Goal: Task Accomplishment & Management: Use online tool/utility

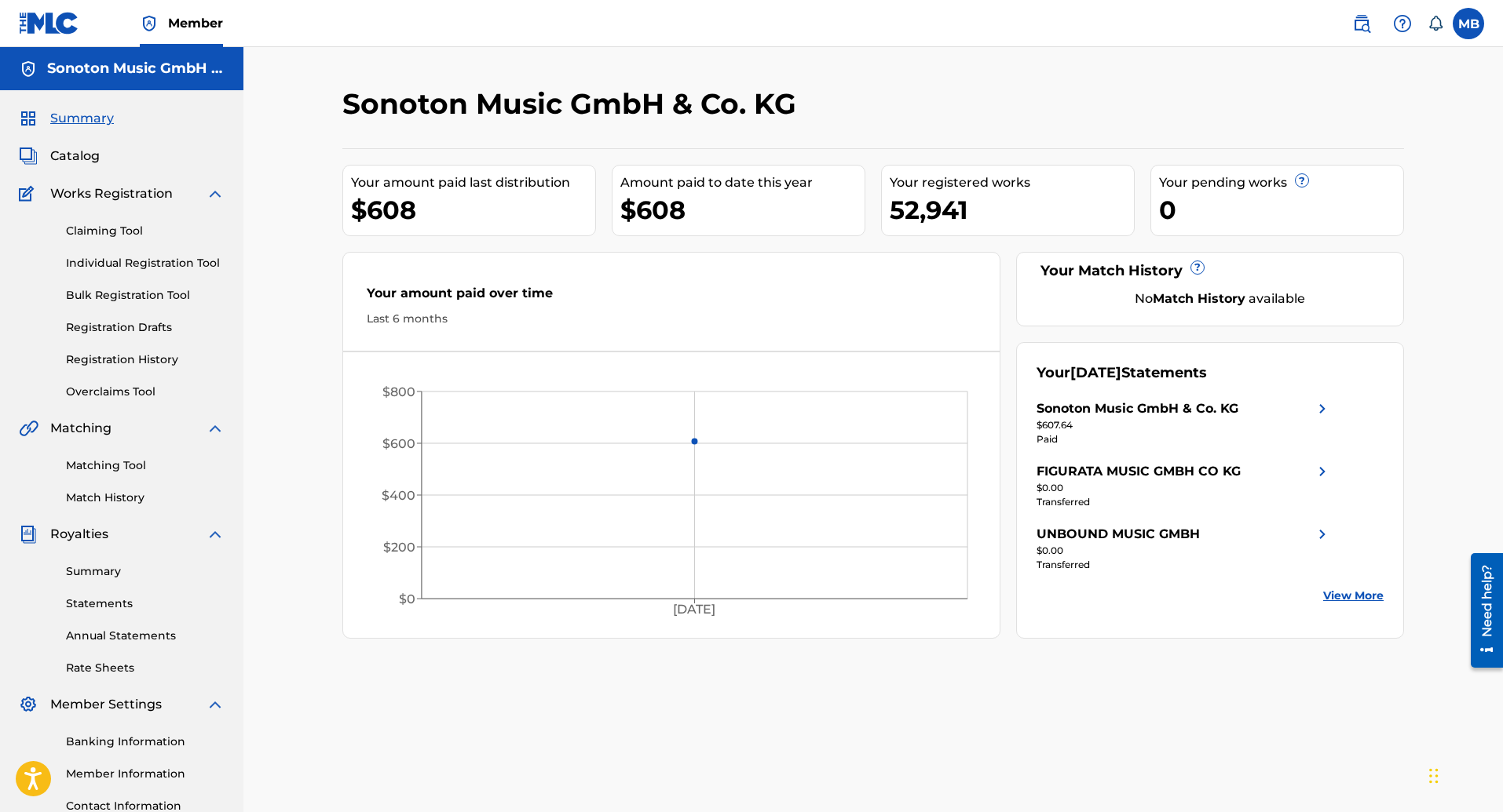
click at [91, 227] on link "Claiming Tool" at bounding box center [145, 231] width 159 height 17
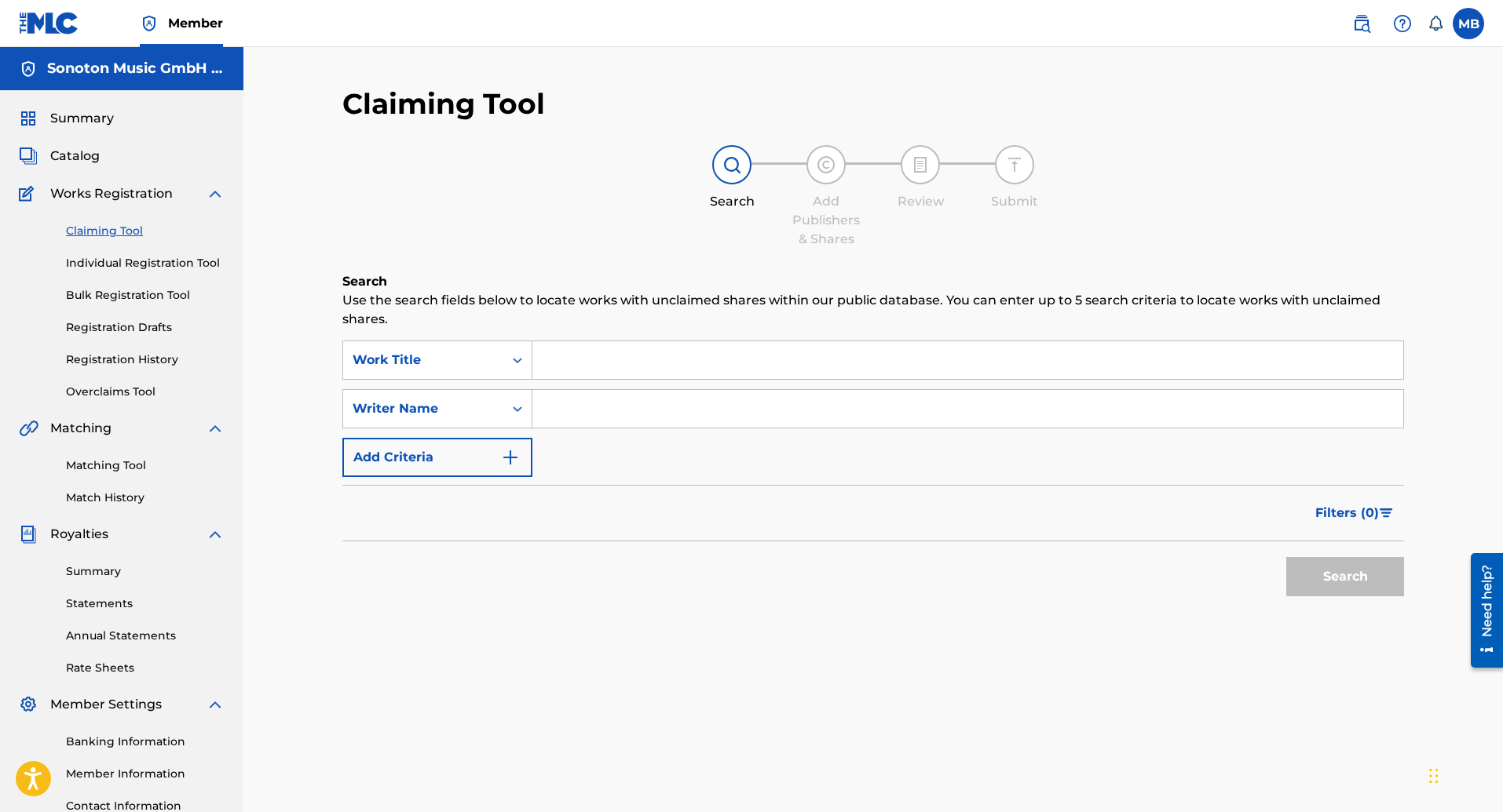
click at [105, 393] on link "Overclaims Tool" at bounding box center [145, 392] width 159 height 17
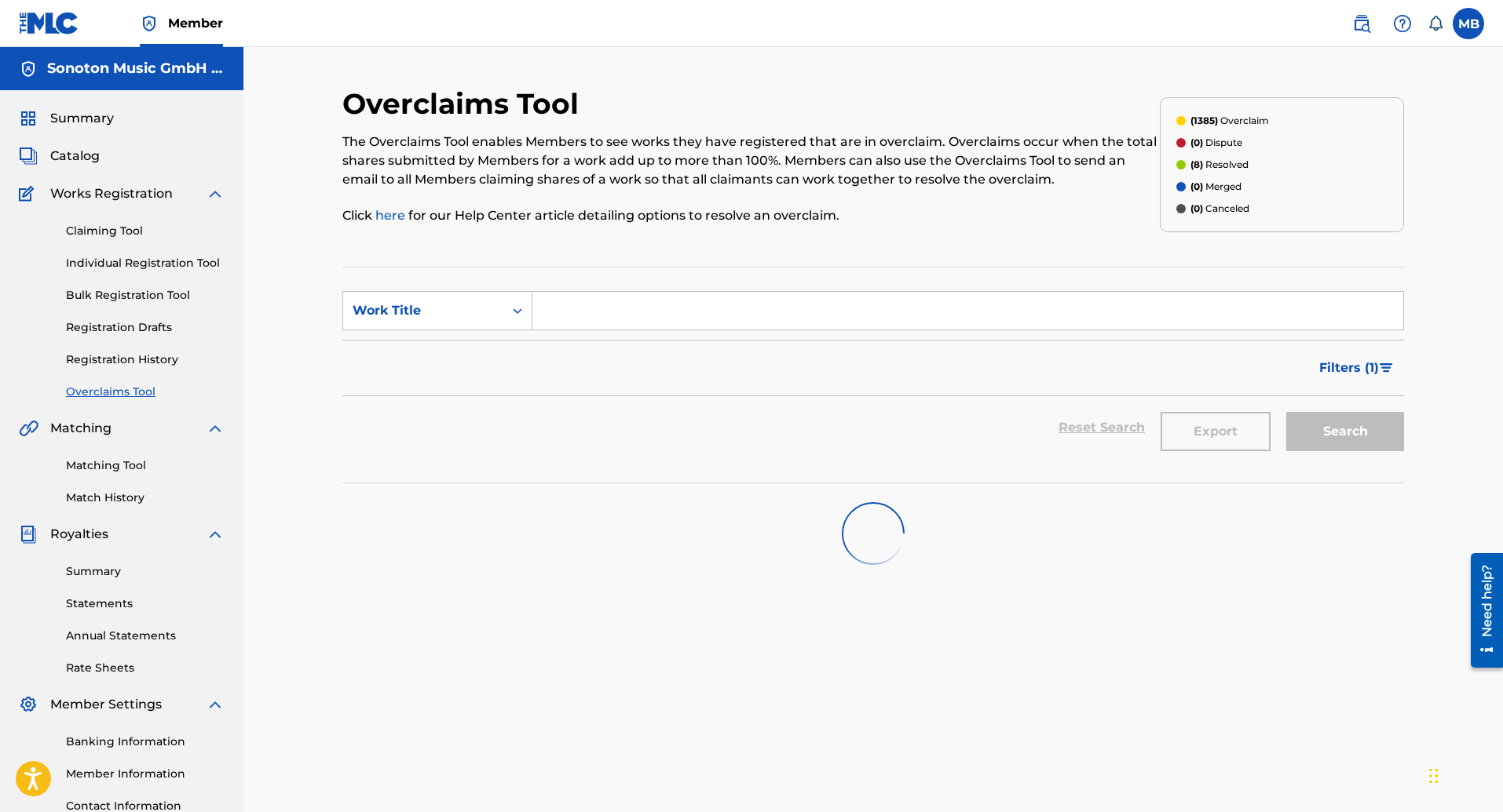
click at [394, 216] on link "here" at bounding box center [392, 216] width 33 height 15
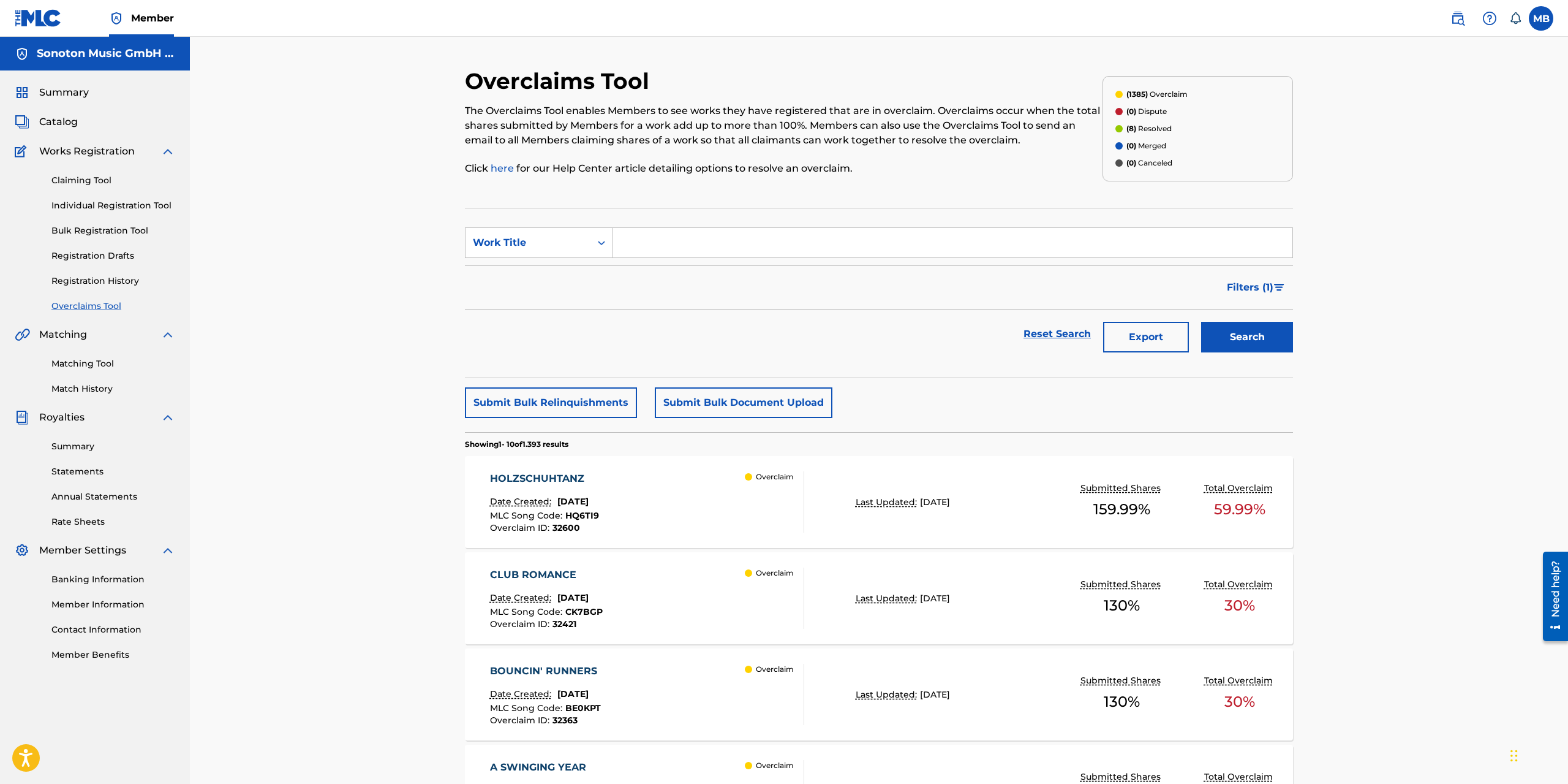
click at [1172, 28] on label at bounding box center [1540, 18] width 24 height 24
click at [1172, 18] on input "MB [PERSON_NAME] [EMAIL_ADDRESS][DOMAIN_NAME] Notification Preferences Profile …" at bounding box center [1541, 18] width 0 height 0
click at [1172, 151] on link "Profile" at bounding box center [1420, 152] width 24 height 11
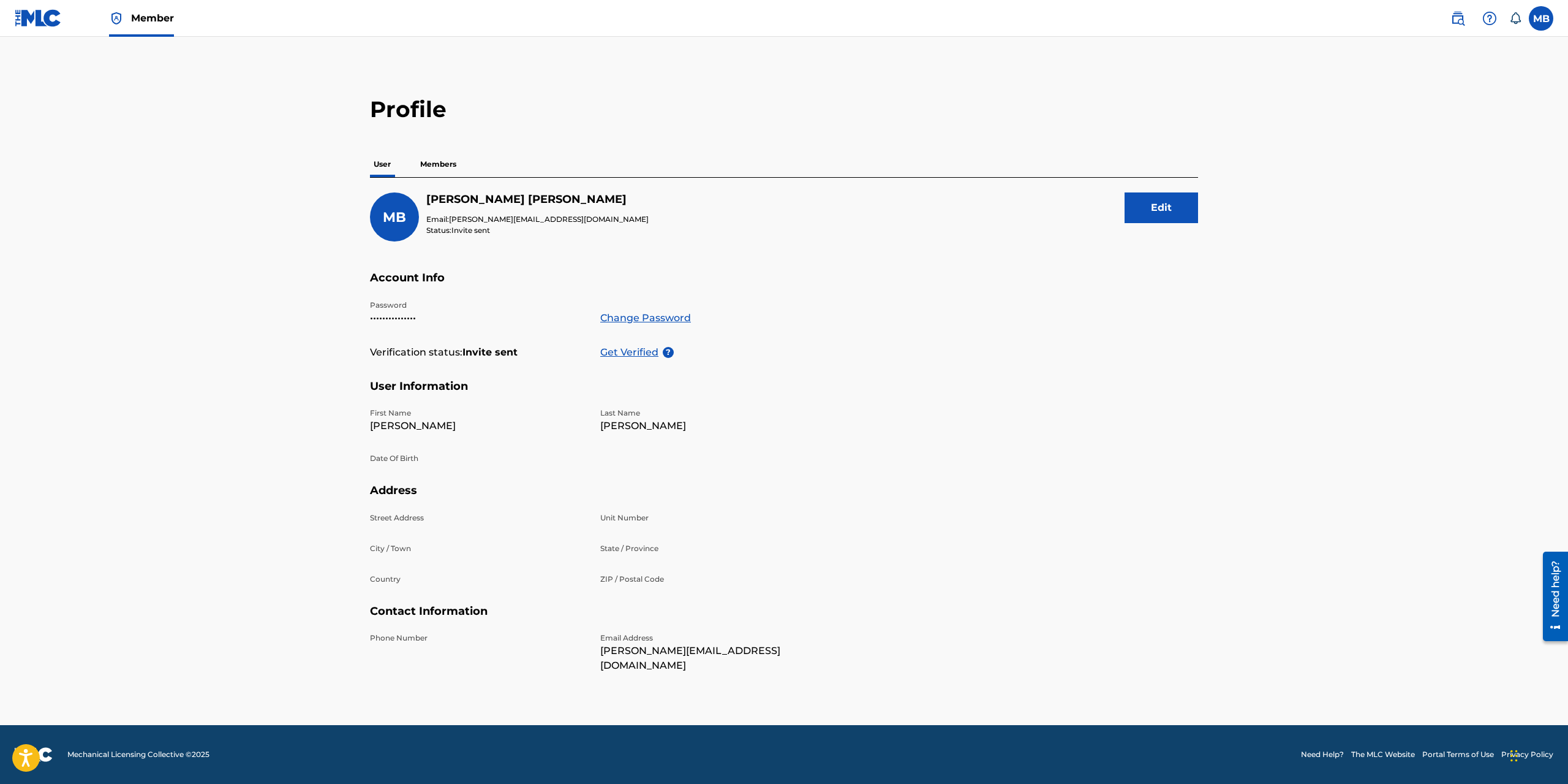
click at [432, 161] on p "Members" at bounding box center [438, 164] width 43 height 26
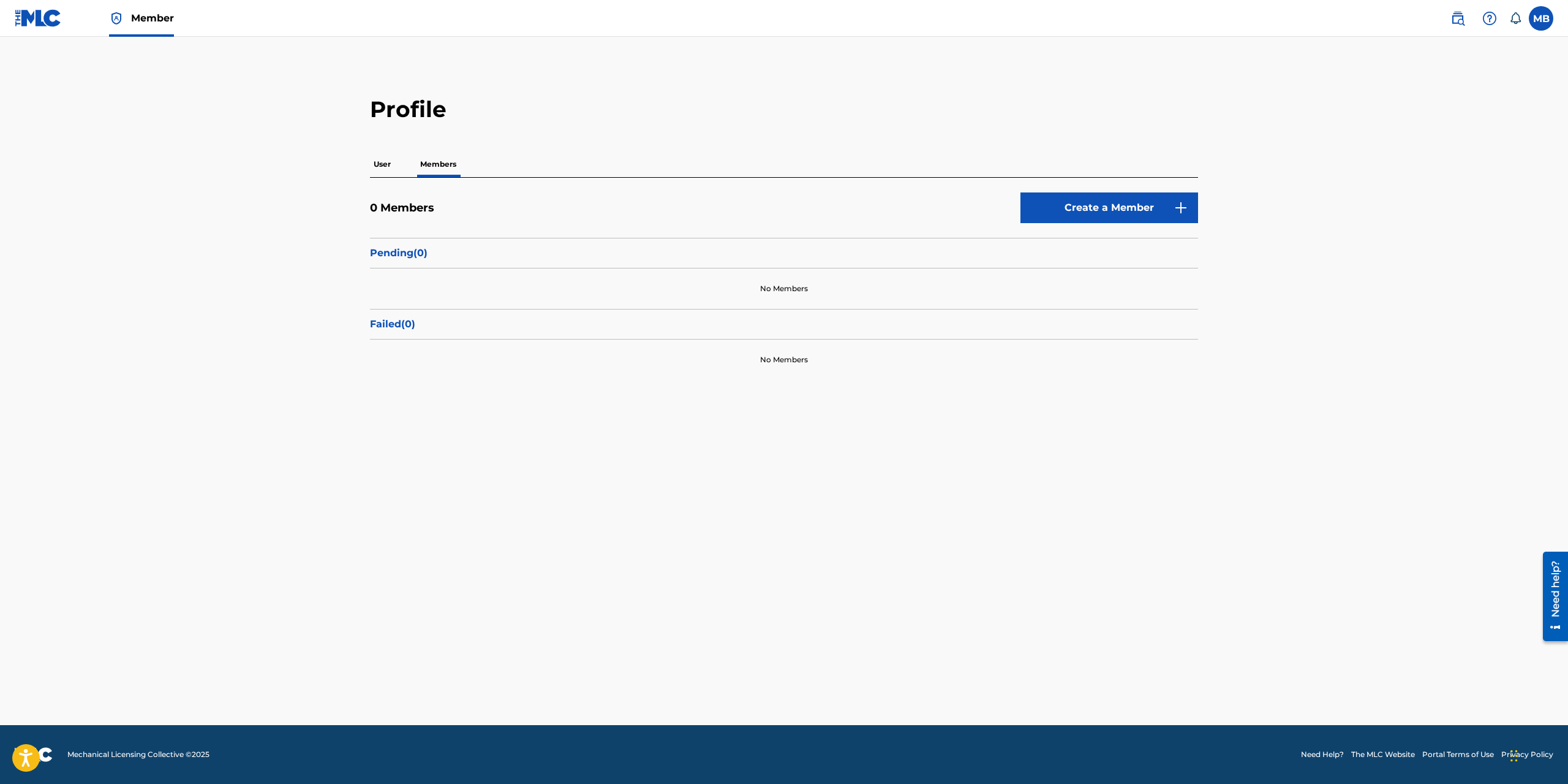
click at [380, 169] on p "User" at bounding box center [382, 164] width 24 height 26
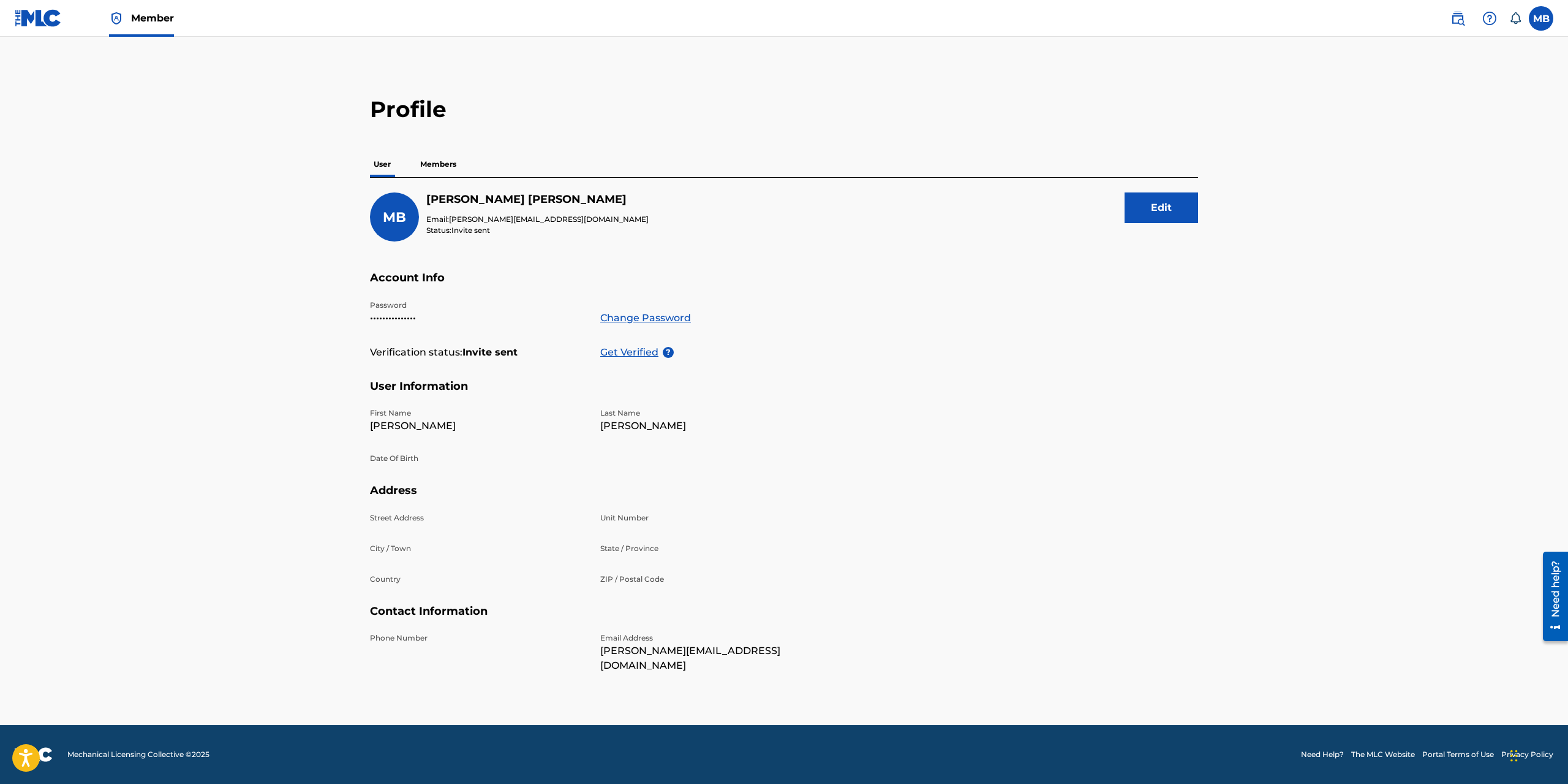
click at [1172, 22] on label at bounding box center [1540, 18] width 24 height 24
click at [1172, 18] on input "MB [PERSON_NAME] [EMAIL_ADDRESS][DOMAIN_NAME] Notification Preferences Profile …" at bounding box center [1541, 18] width 0 height 0
click at [1172, 19] on img at bounding box center [1457, 18] width 14 height 14
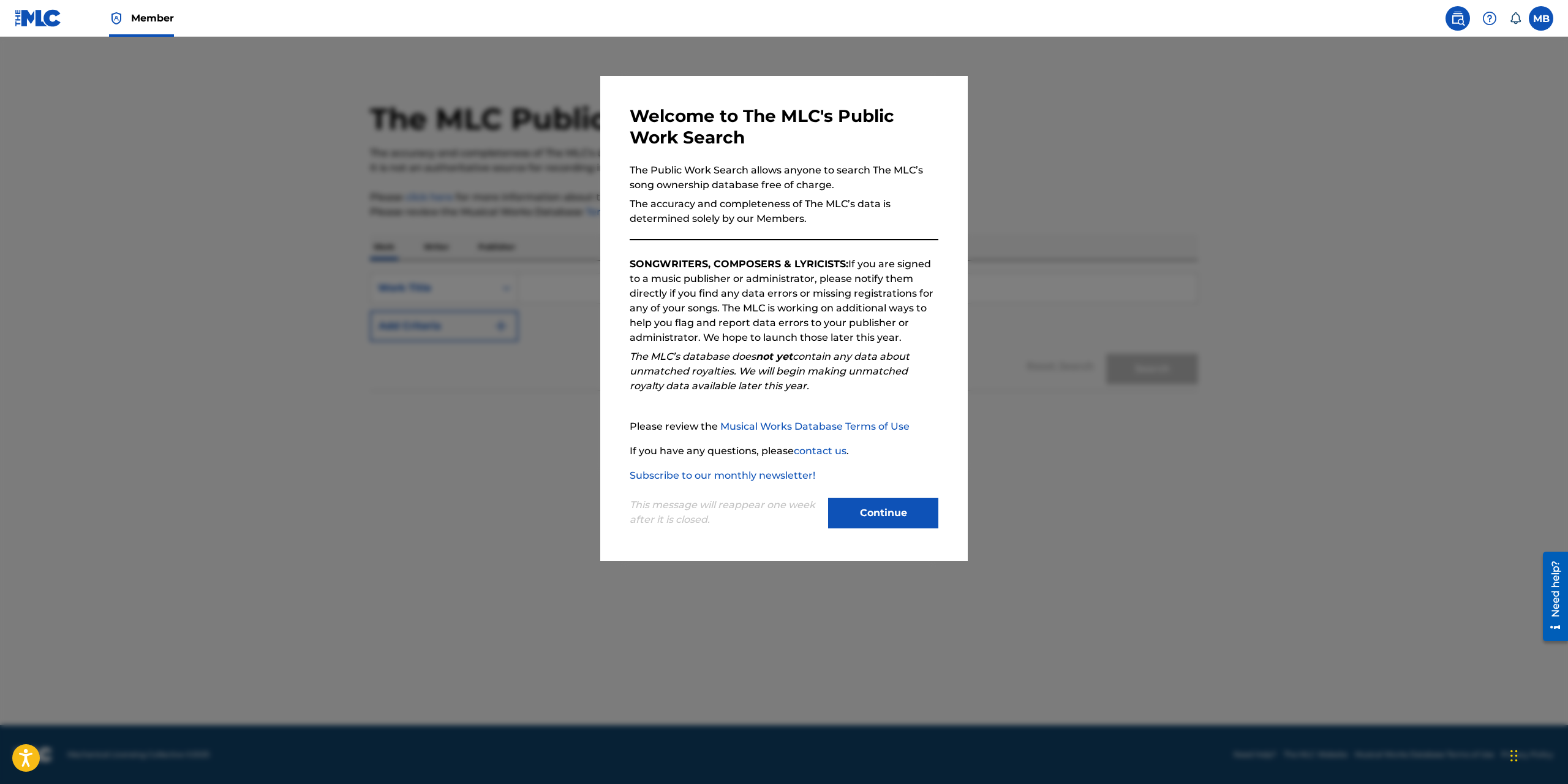
click at [905, 508] on button "Continue" at bounding box center [883, 513] width 110 height 31
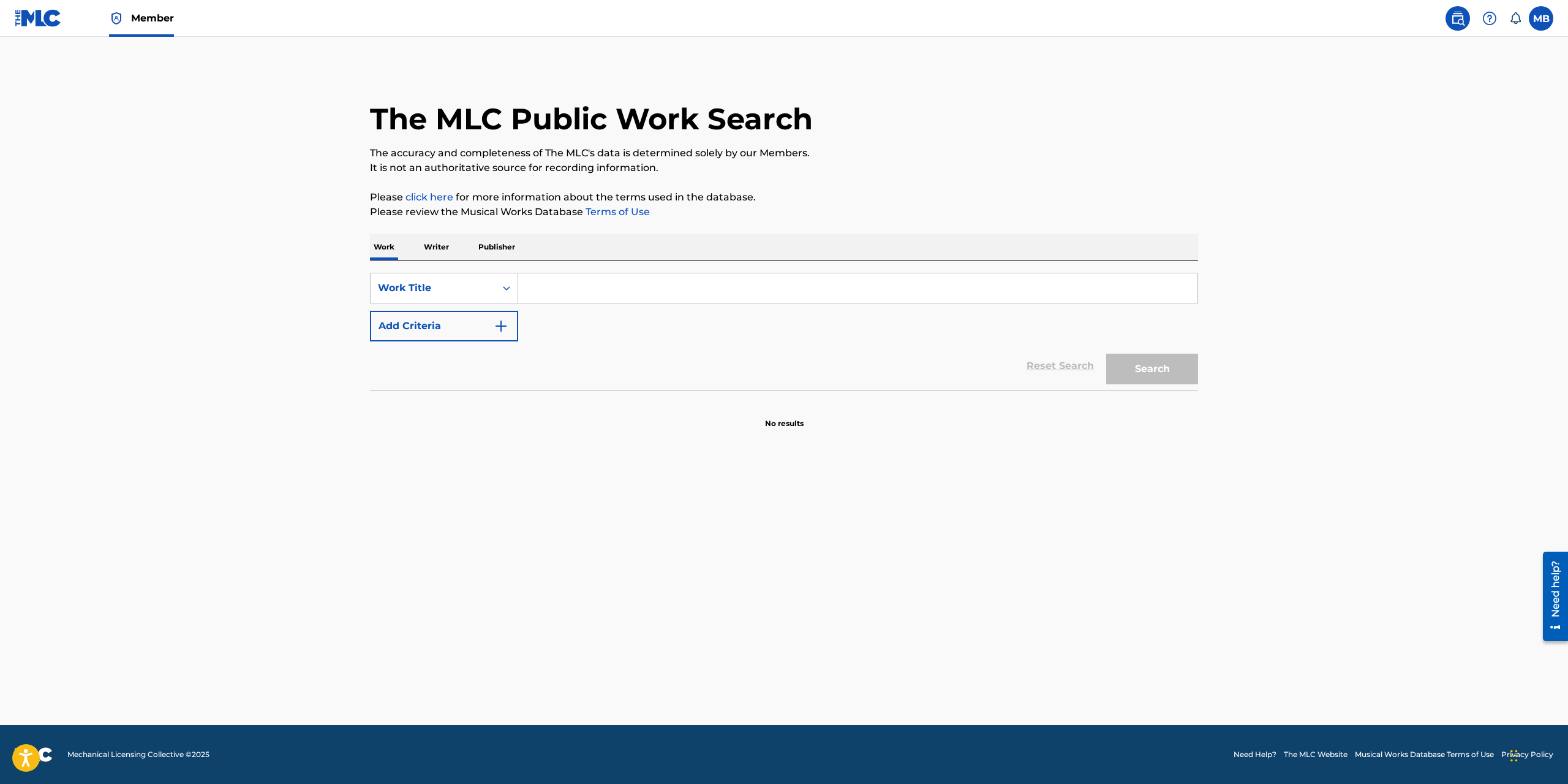
click at [28, 29] on link at bounding box center [38, 18] width 47 height 36
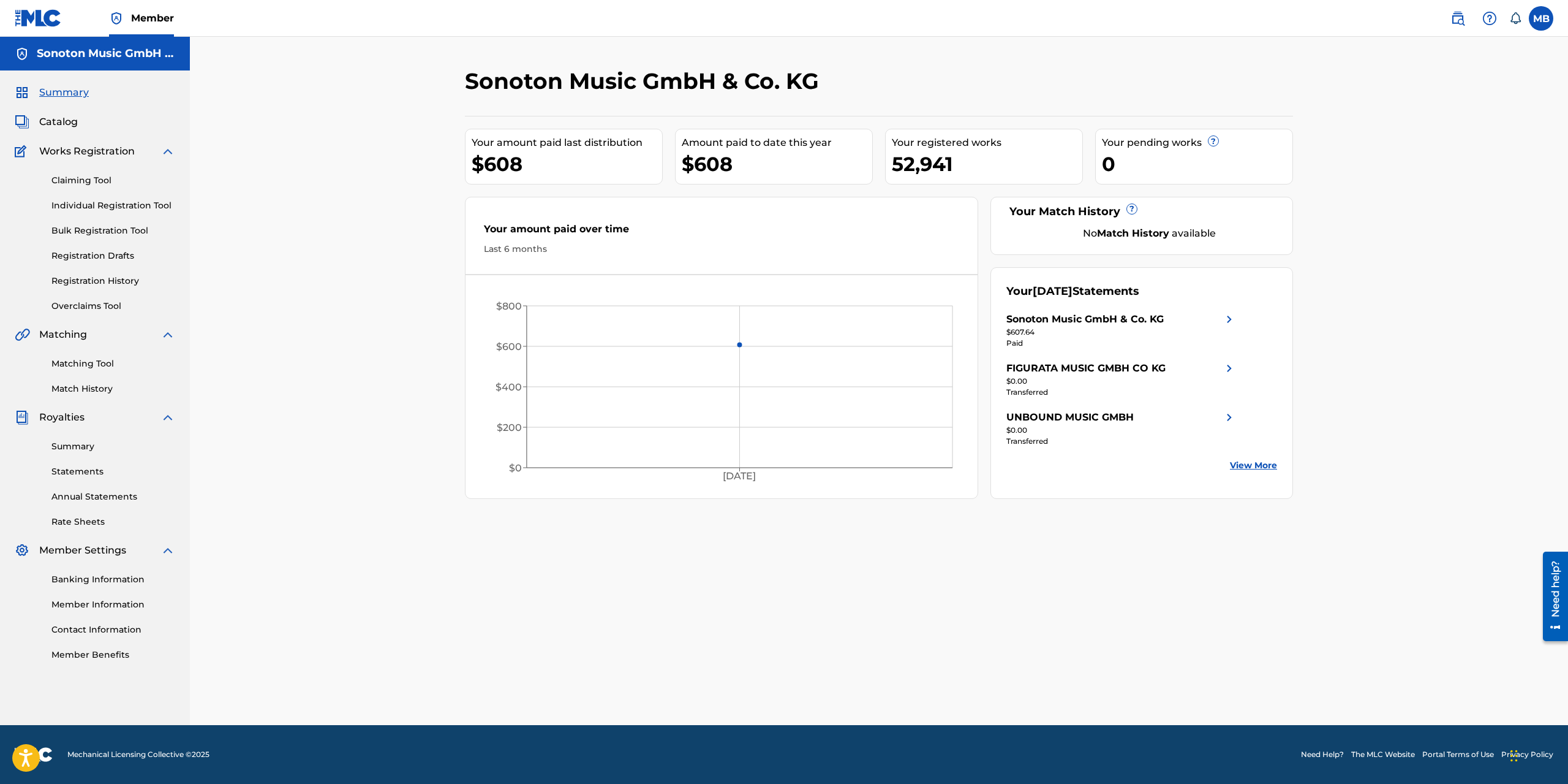
click at [70, 180] on link "Claiming Tool" at bounding box center [113, 180] width 124 height 13
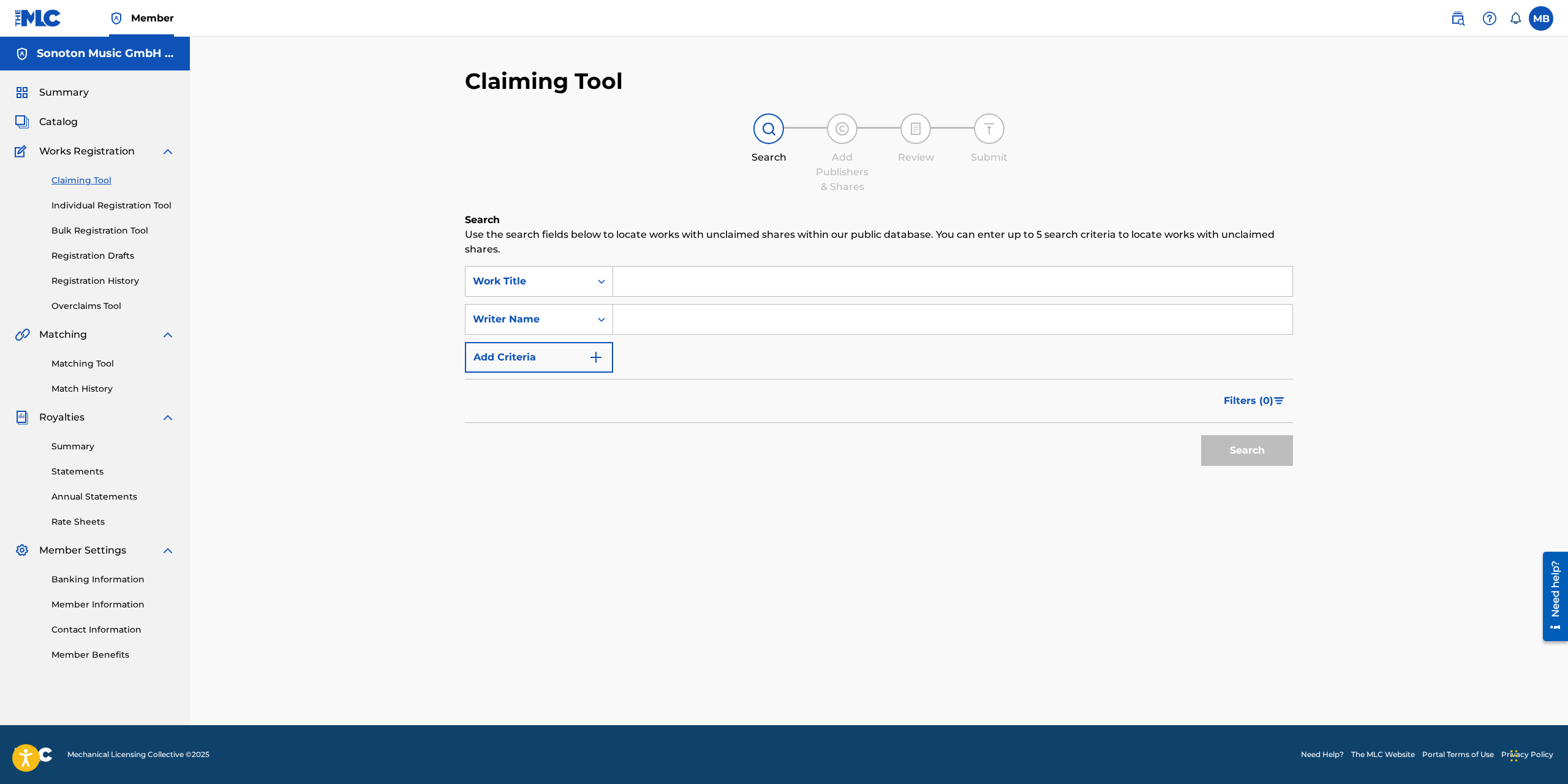
click at [81, 304] on link "Overclaims Tool" at bounding box center [113, 306] width 124 height 13
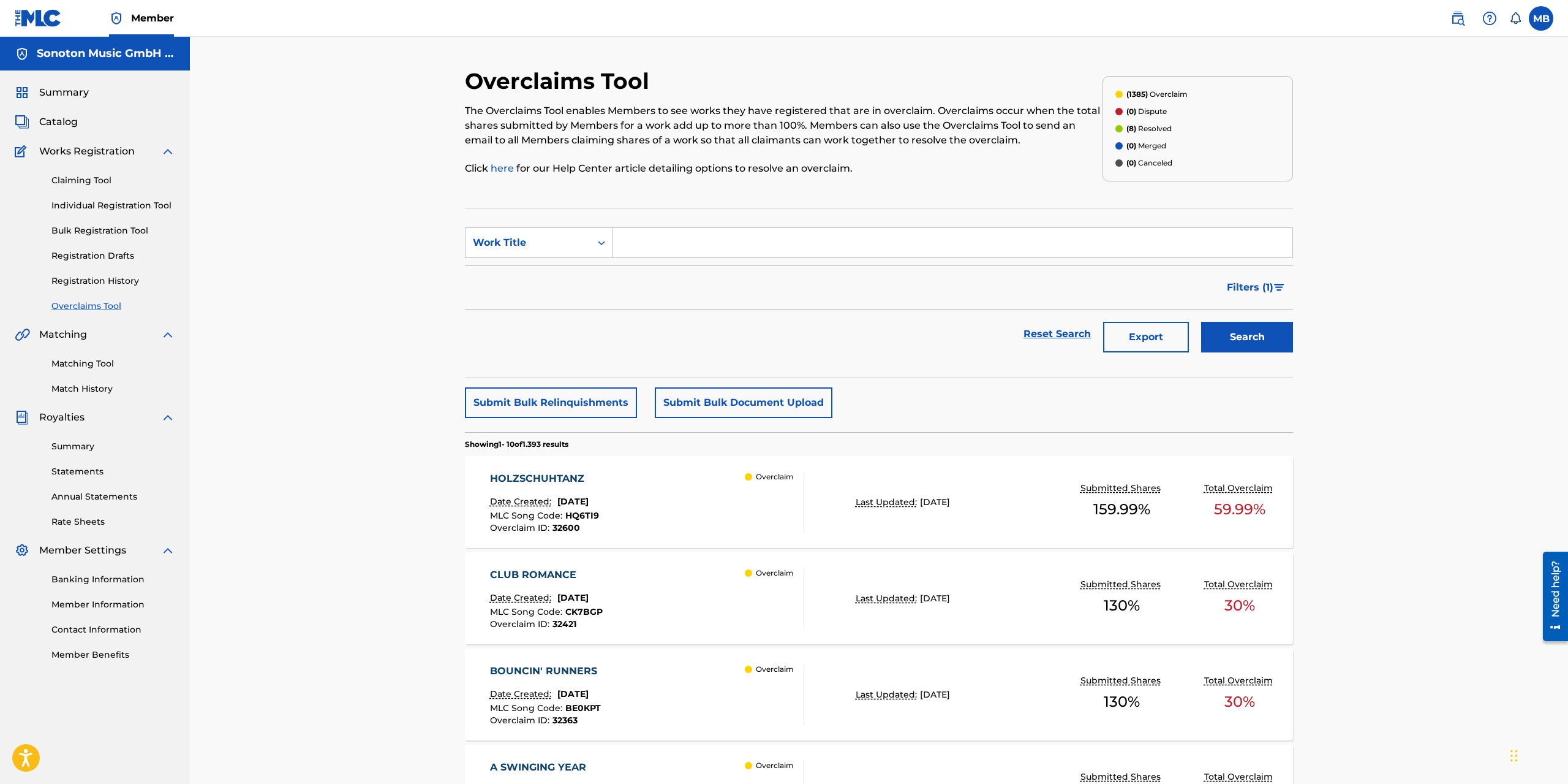
click at [688, 493] on div "HOLZSCHUHTANZ Date Created: [DATE] MLC Song Code : HQ6TI9 Overclaim ID : 32600 …" at bounding box center [647, 501] width 315 height 61
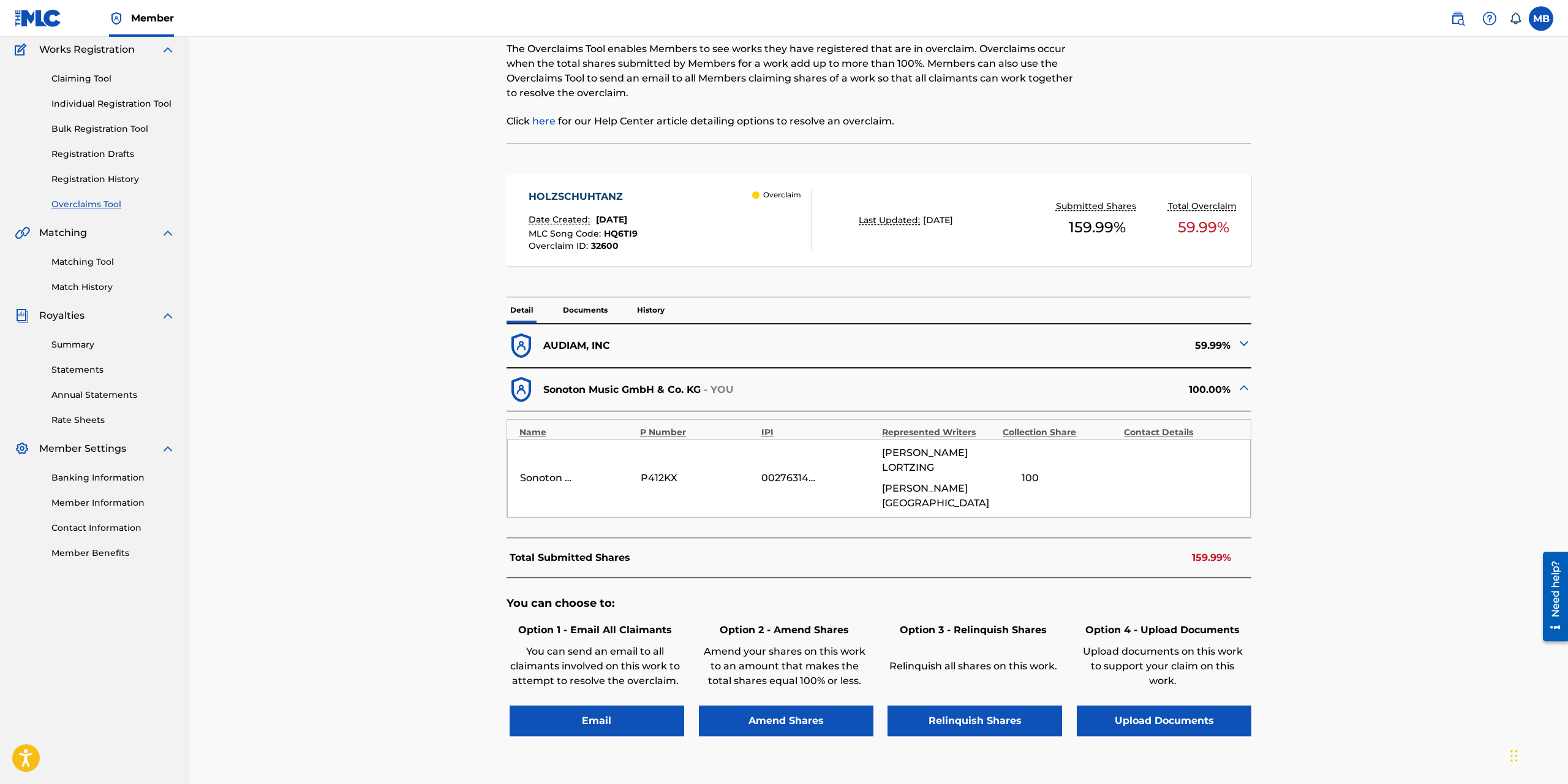
scroll to position [102, 0]
click at [908, 345] on div "59.99%" at bounding box center [1065, 345] width 372 height 30
click at [1172, 339] on img at bounding box center [1244, 342] width 14 height 14
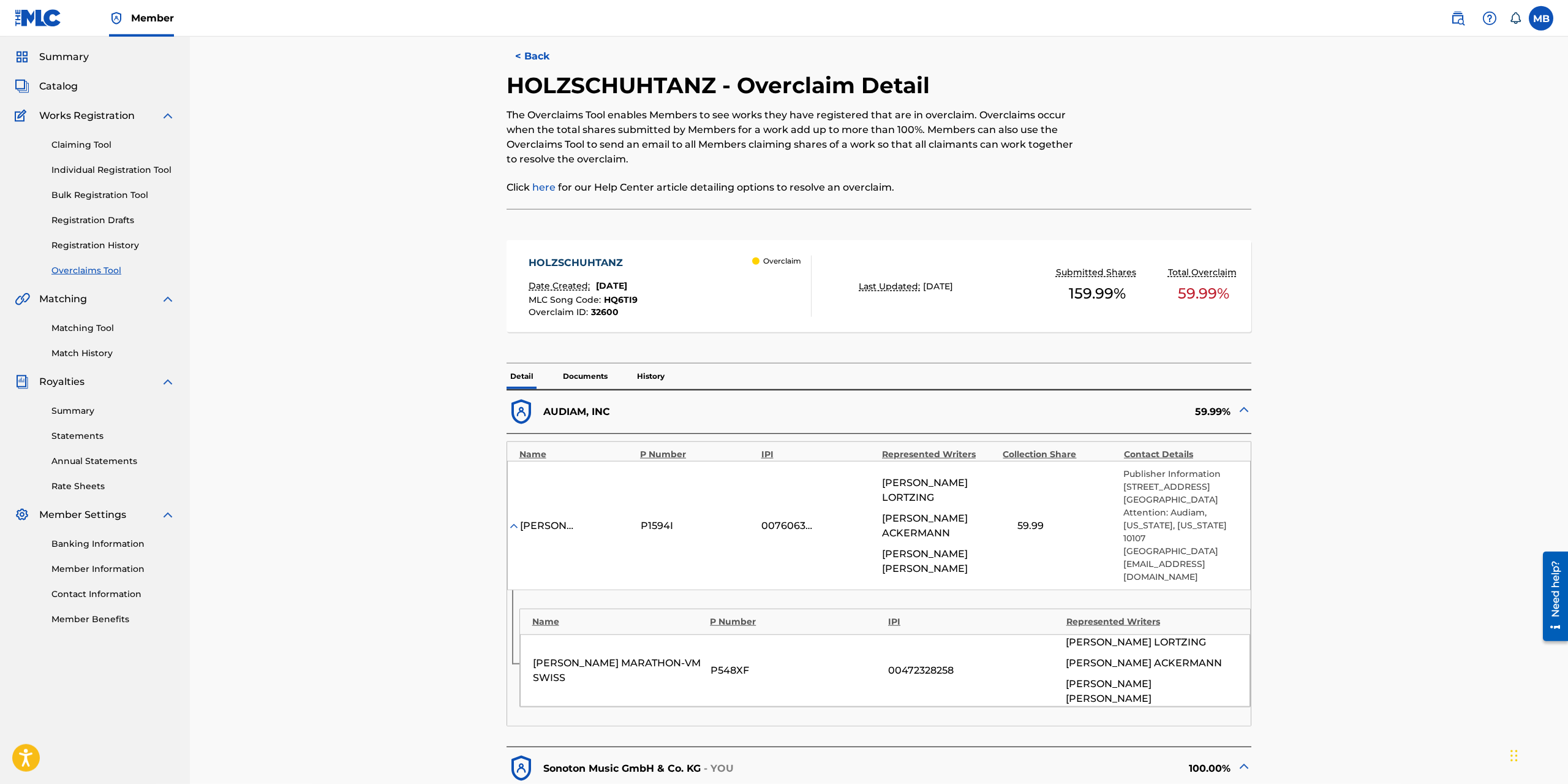
scroll to position [0, 0]
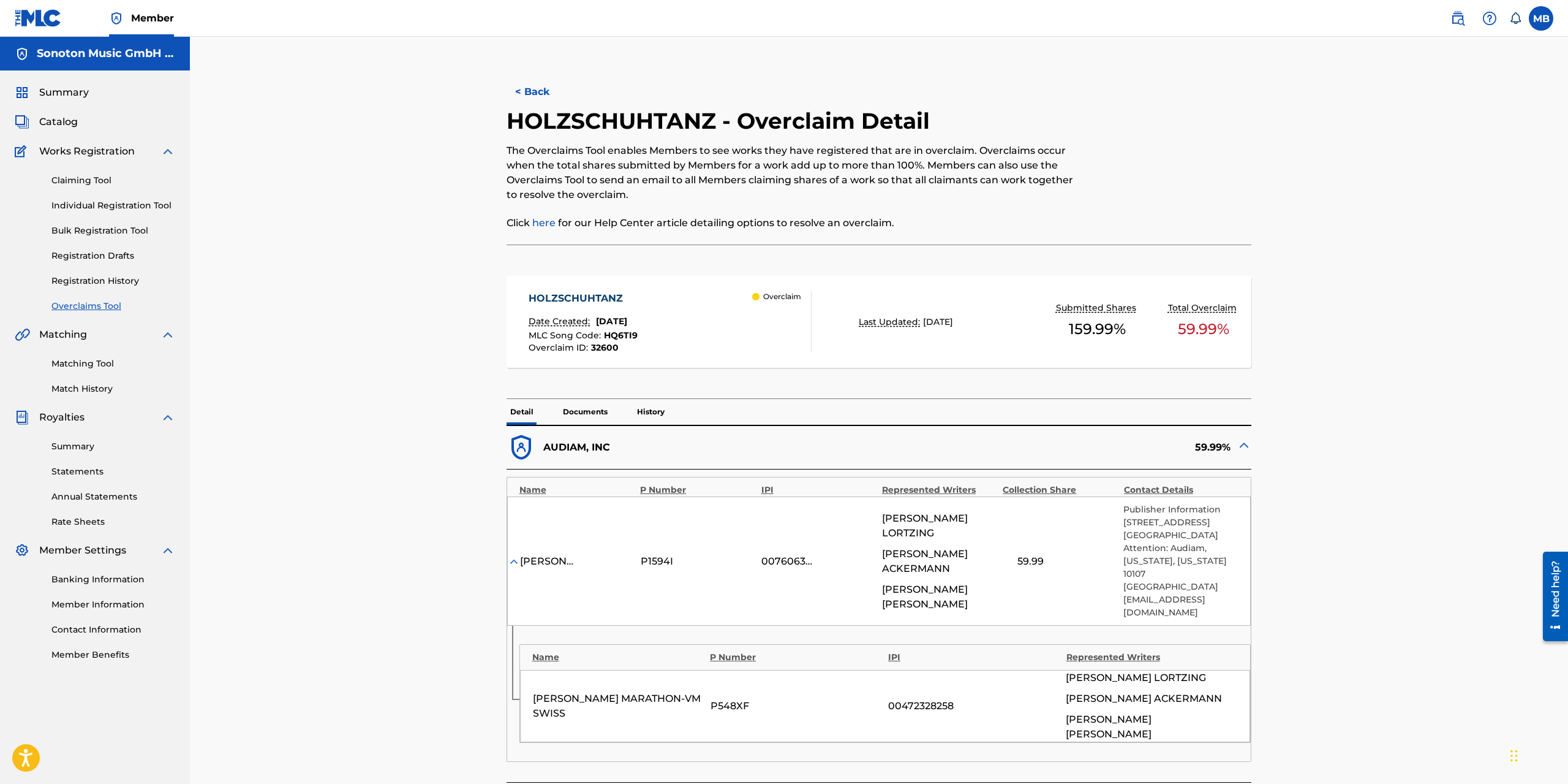
click at [520, 92] on button "< Back" at bounding box center [543, 92] width 73 height 31
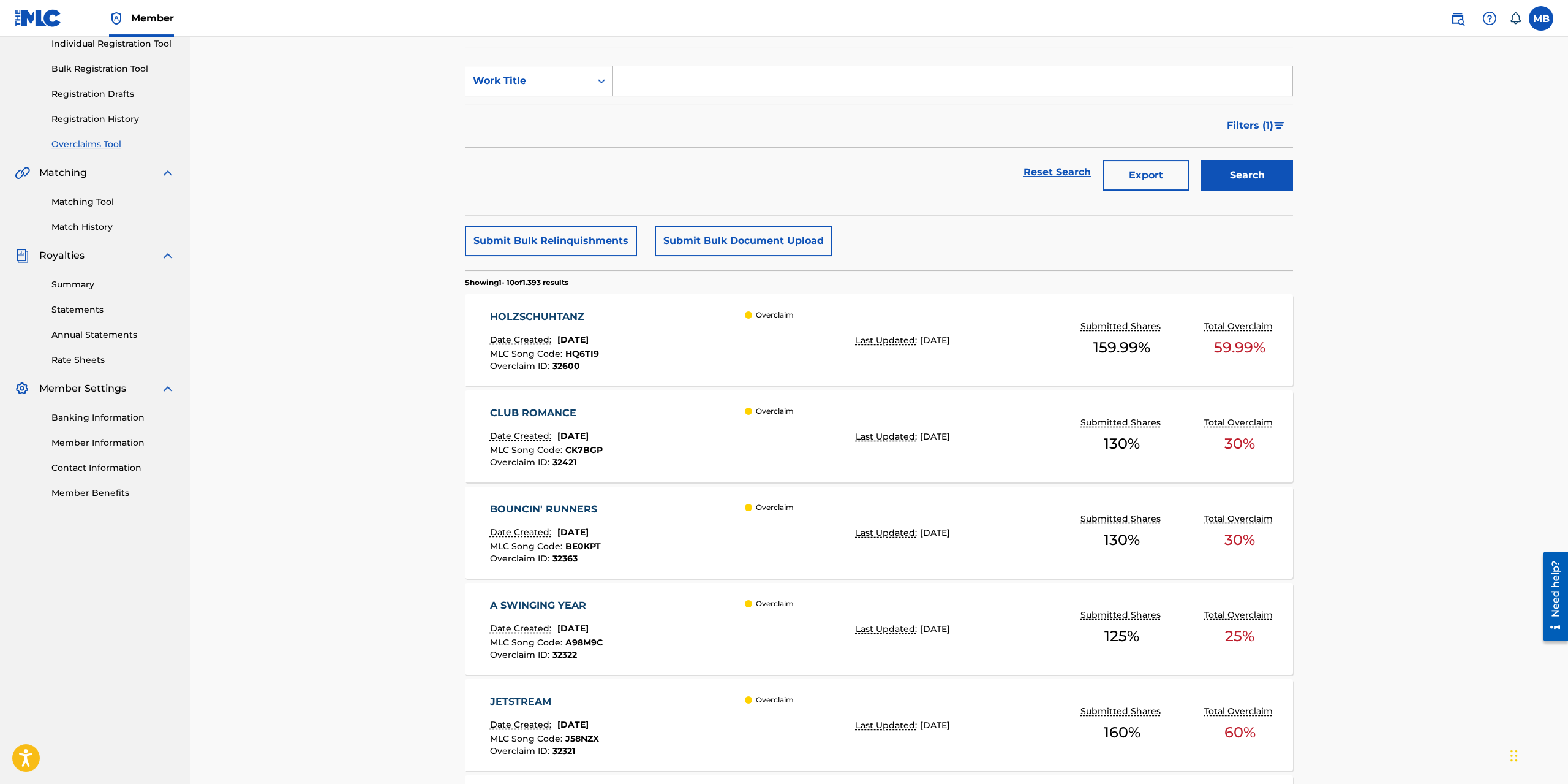
scroll to position [162, 0]
click at [1160, 174] on button "Export" at bounding box center [1145, 175] width 86 height 31
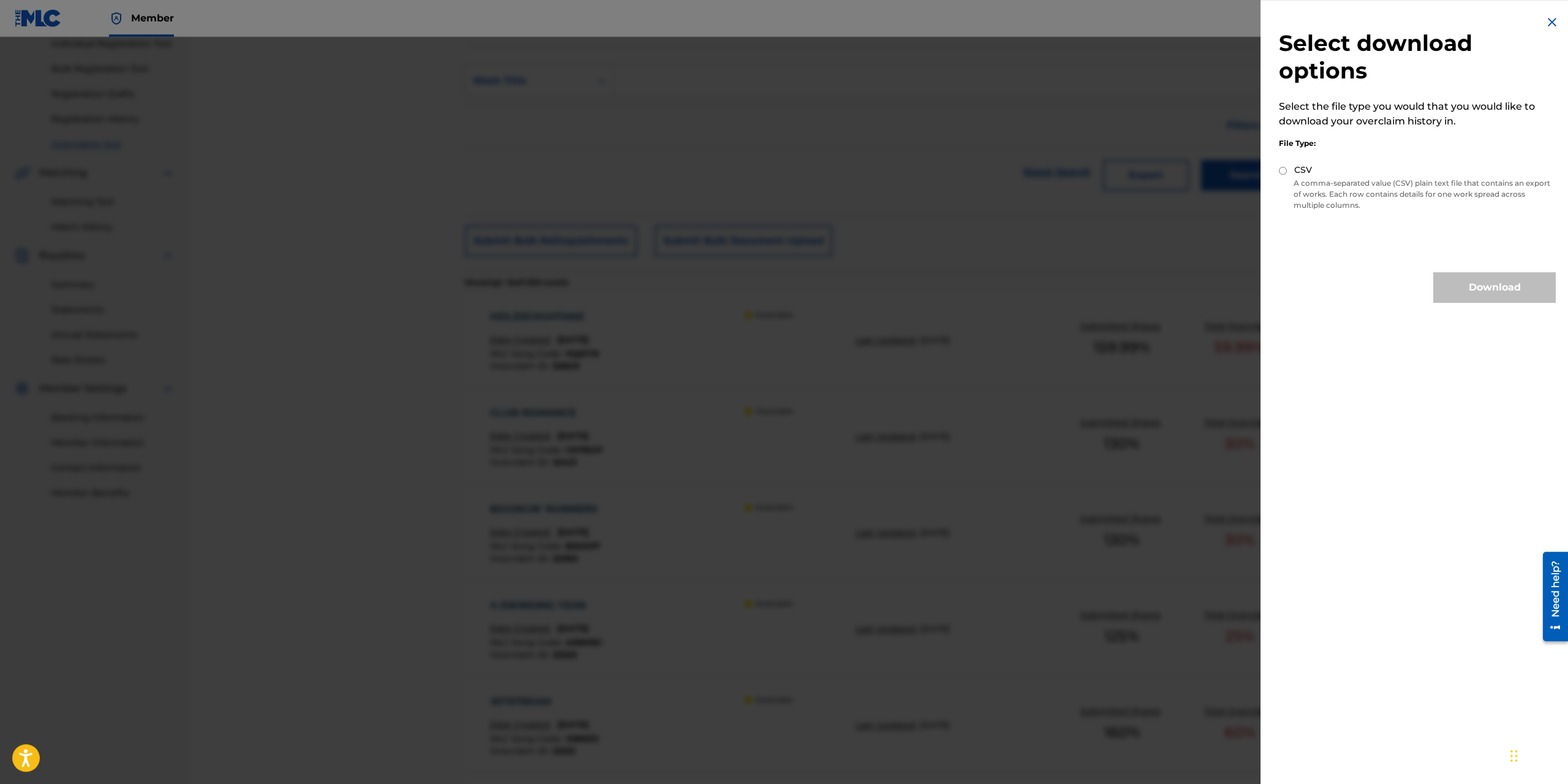
click at [1172, 170] on input "CSV" at bounding box center [1283, 170] width 8 height 8
radio input "true"
click at [1172, 284] on button "Download" at bounding box center [1494, 287] width 123 height 31
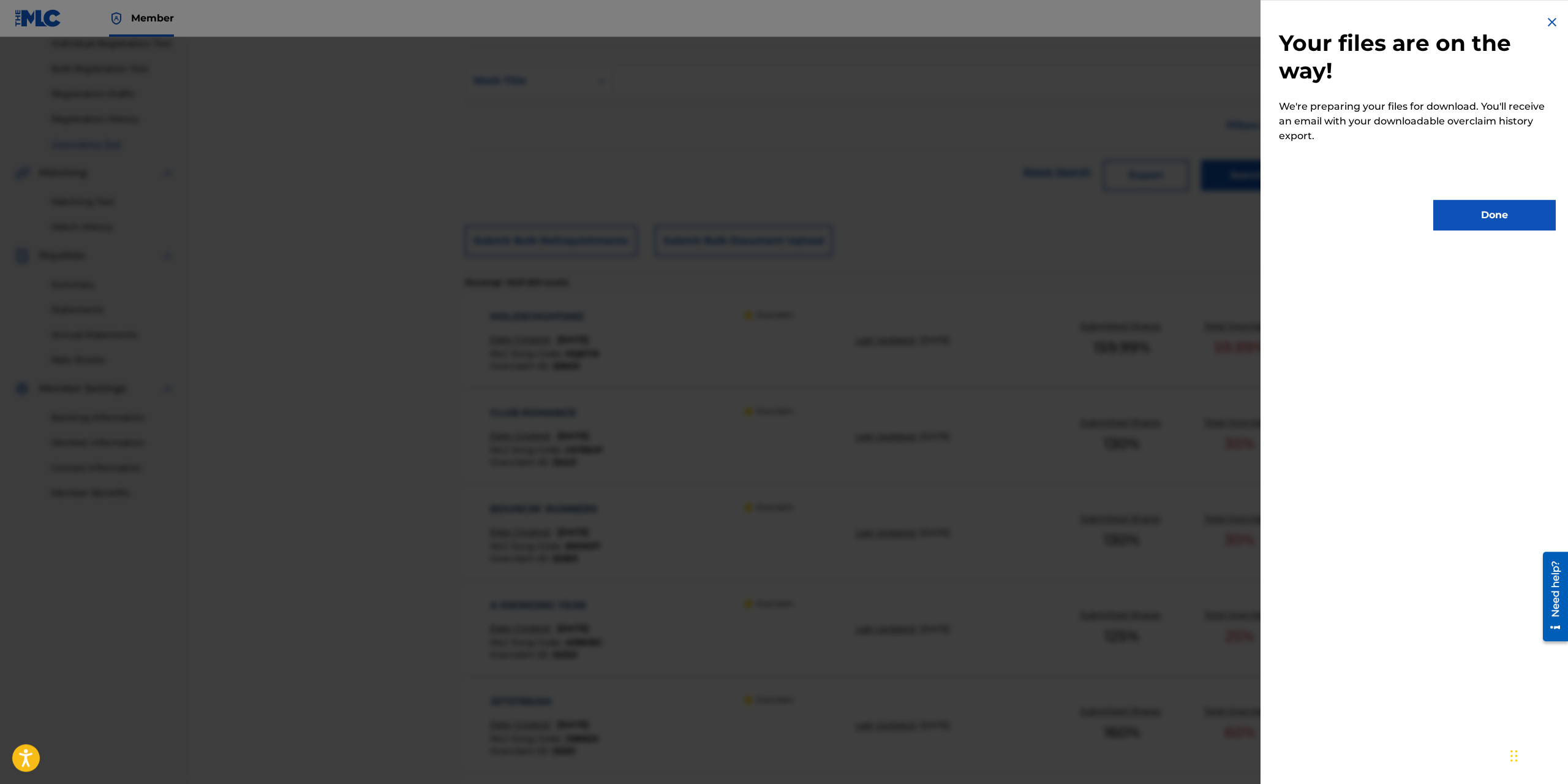
click at [1172, 223] on button "Done" at bounding box center [1494, 215] width 123 height 31
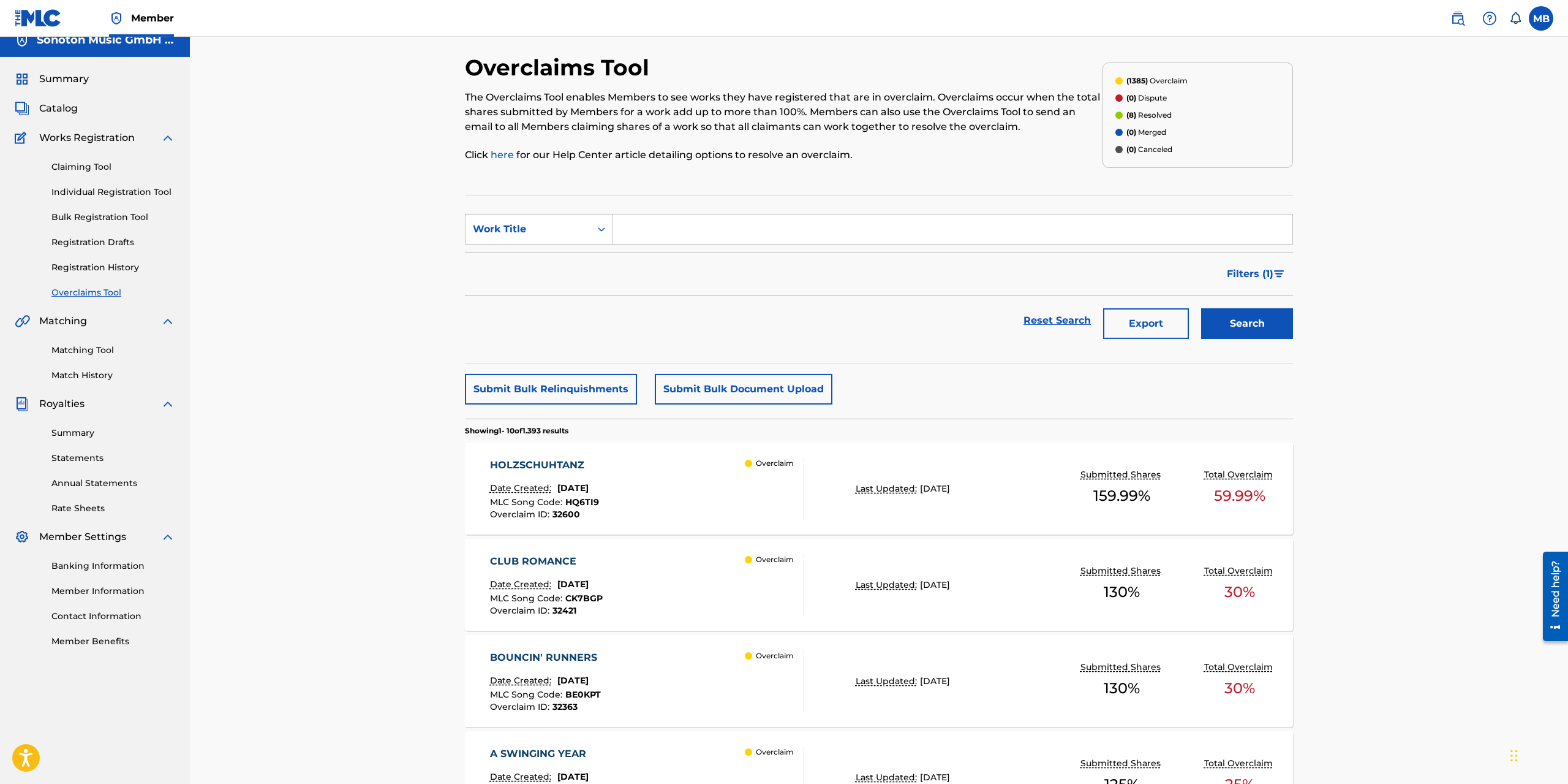
scroll to position [0, 0]
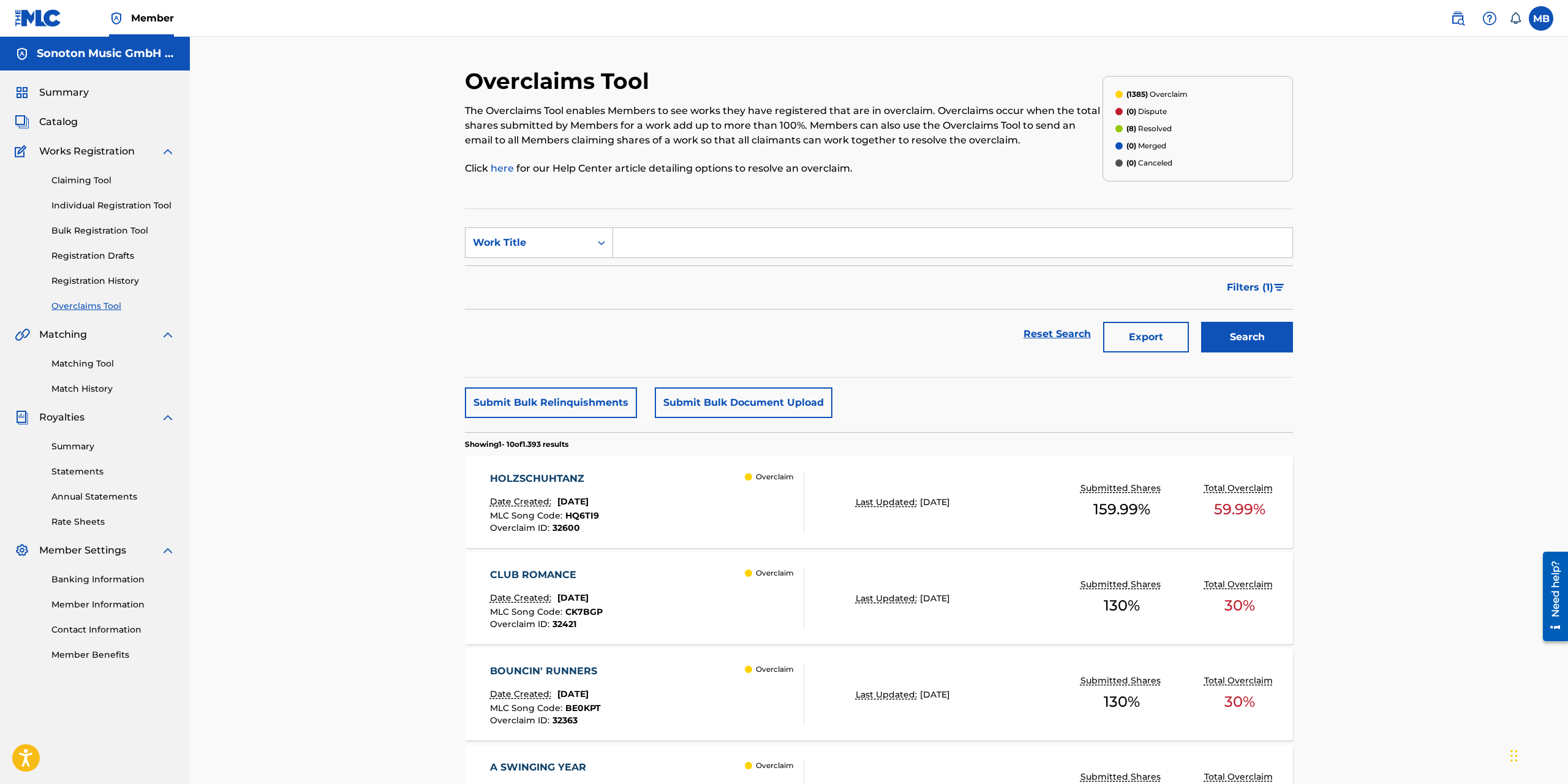
click at [63, 124] on span "Catalog" at bounding box center [58, 122] width 39 height 14
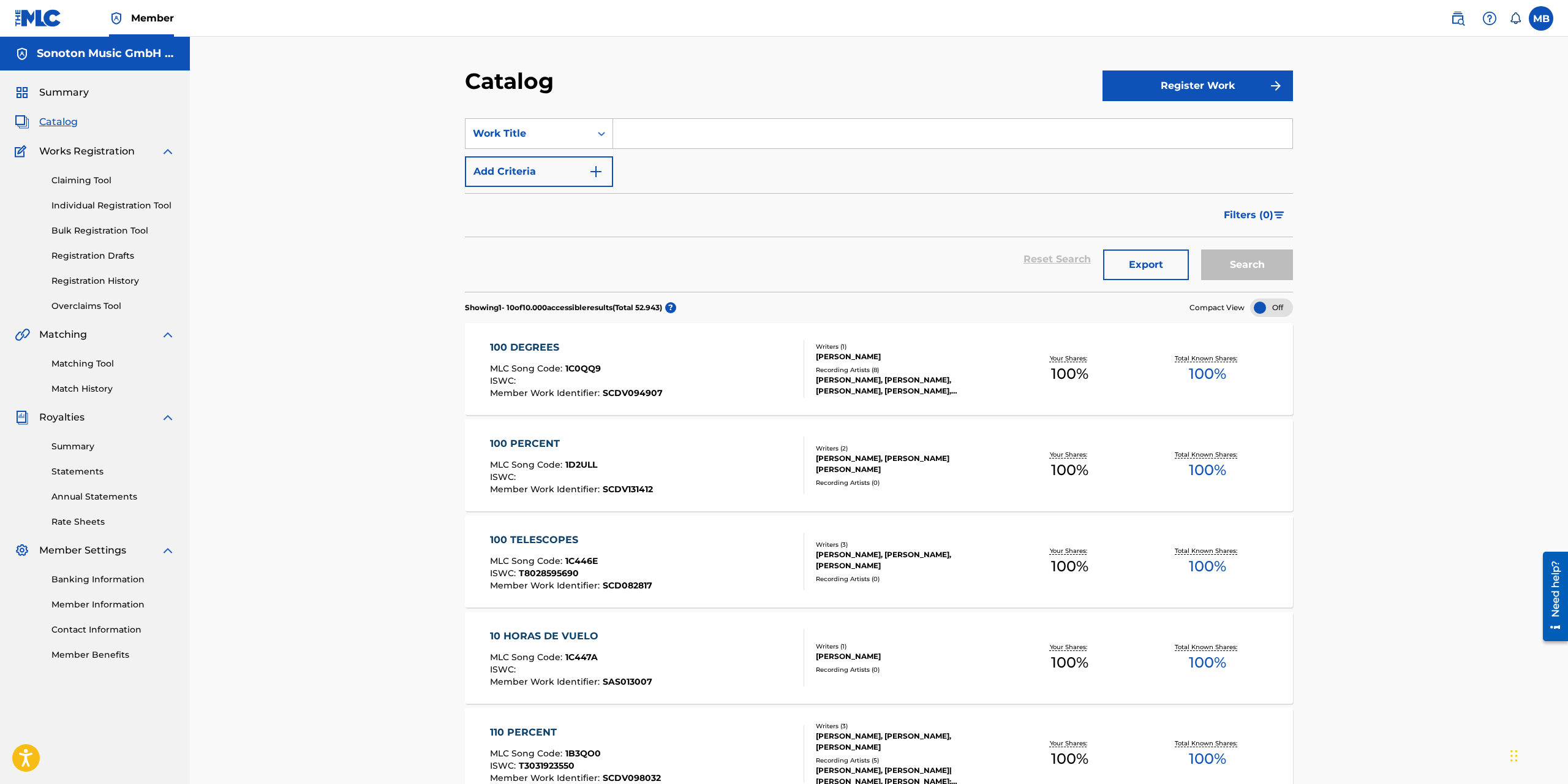
click at [63, 94] on span "Summary" at bounding box center [64, 92] width 50 height 14
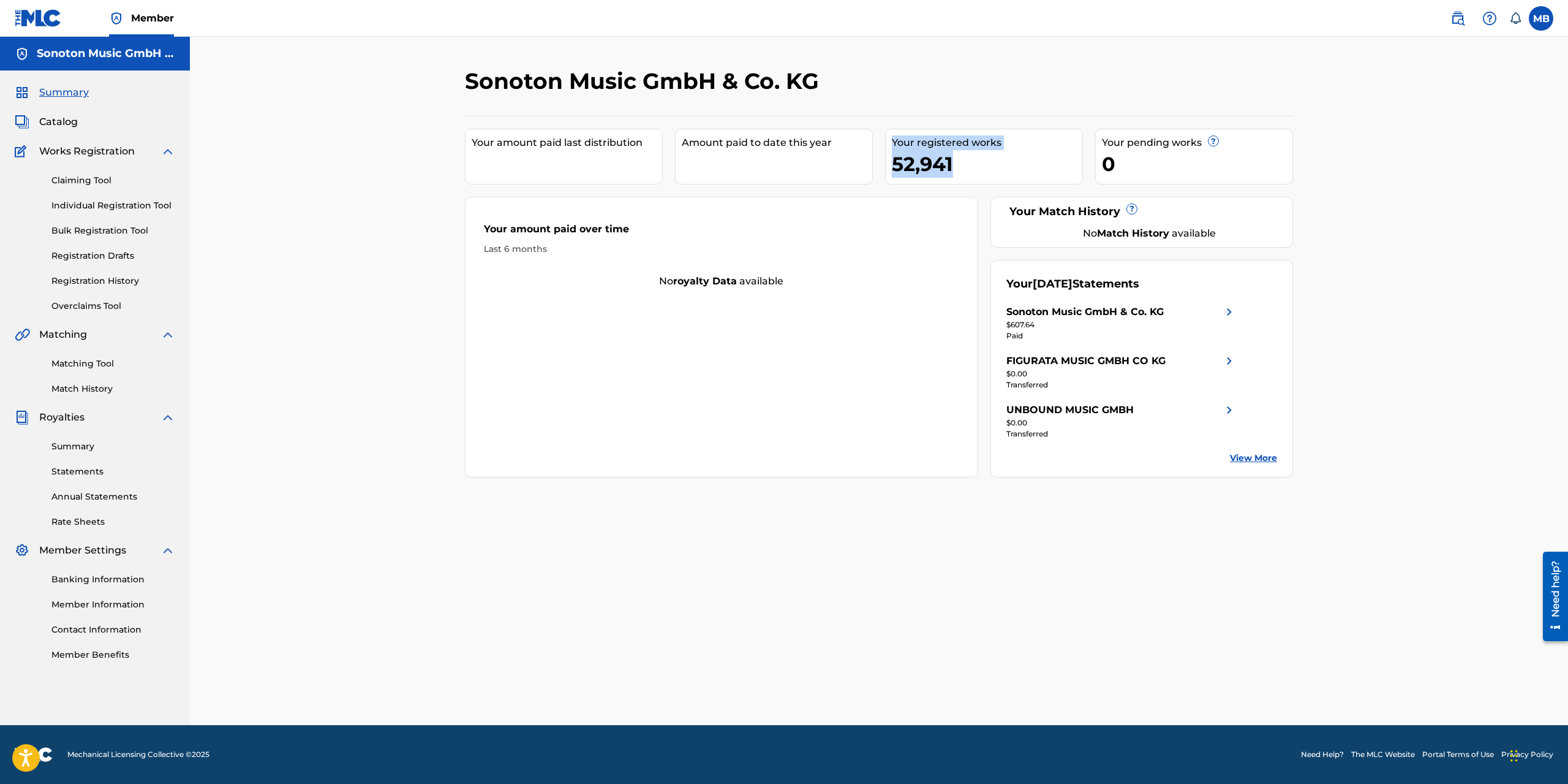
drag, startPoint x: 974, startPoint y: 161, endPoint x: 851, endPoint y: 158, distance: 123.0
click at [851, 158] on div "Your amount paid last distribution Amount paid to date this year Your registere…" at bounding box center [879, 296] width 828 height 361
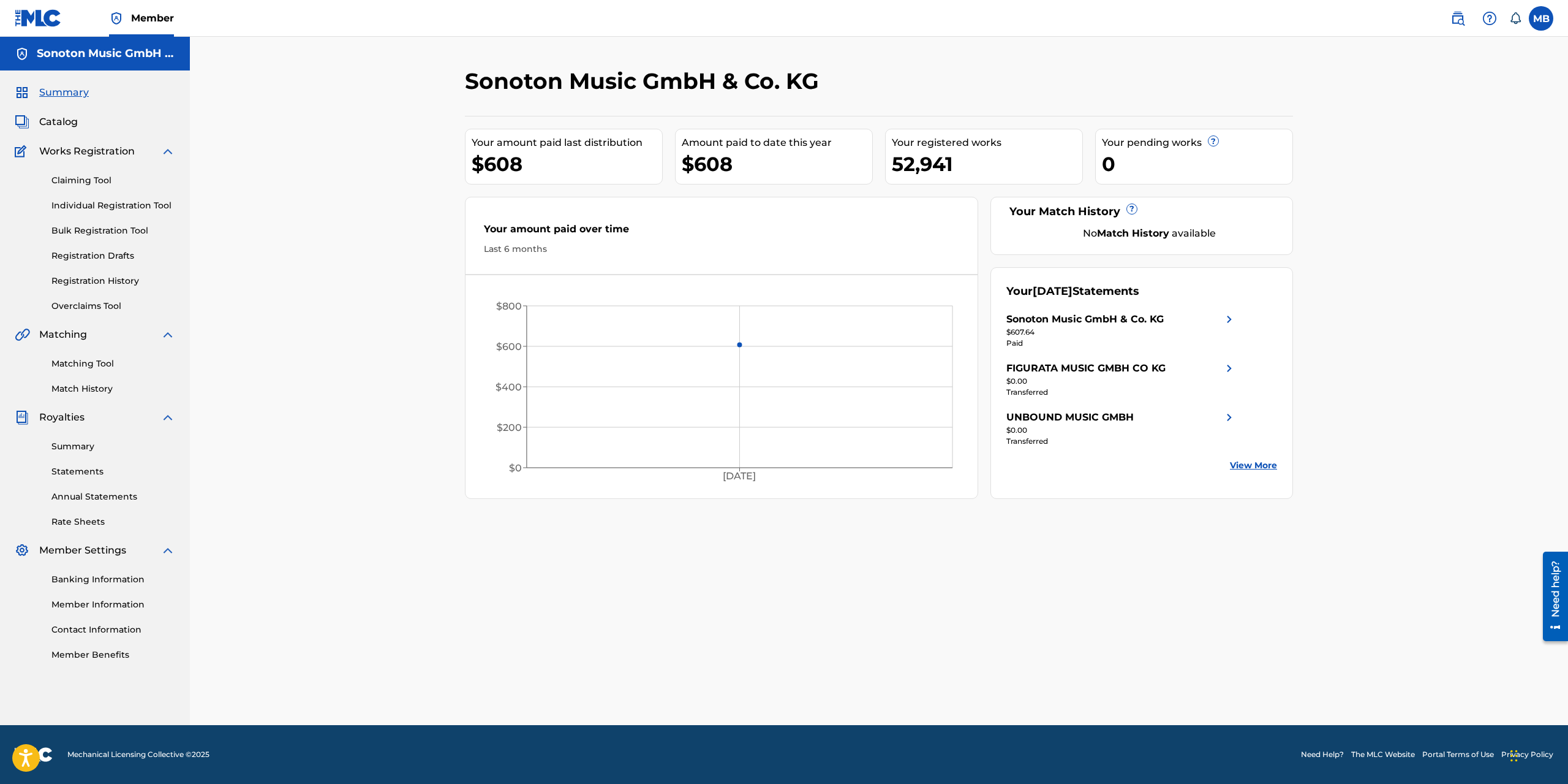
click at [92, 299] on div "Claiming Tool Individual Registration Tool Bulk Registration Tool Registration …" at bounding box center [94, 235] width 161 height 154
click at [96, 311] on link "Overclaims Tool" at bounding box center [113, 306] width 124 height 13
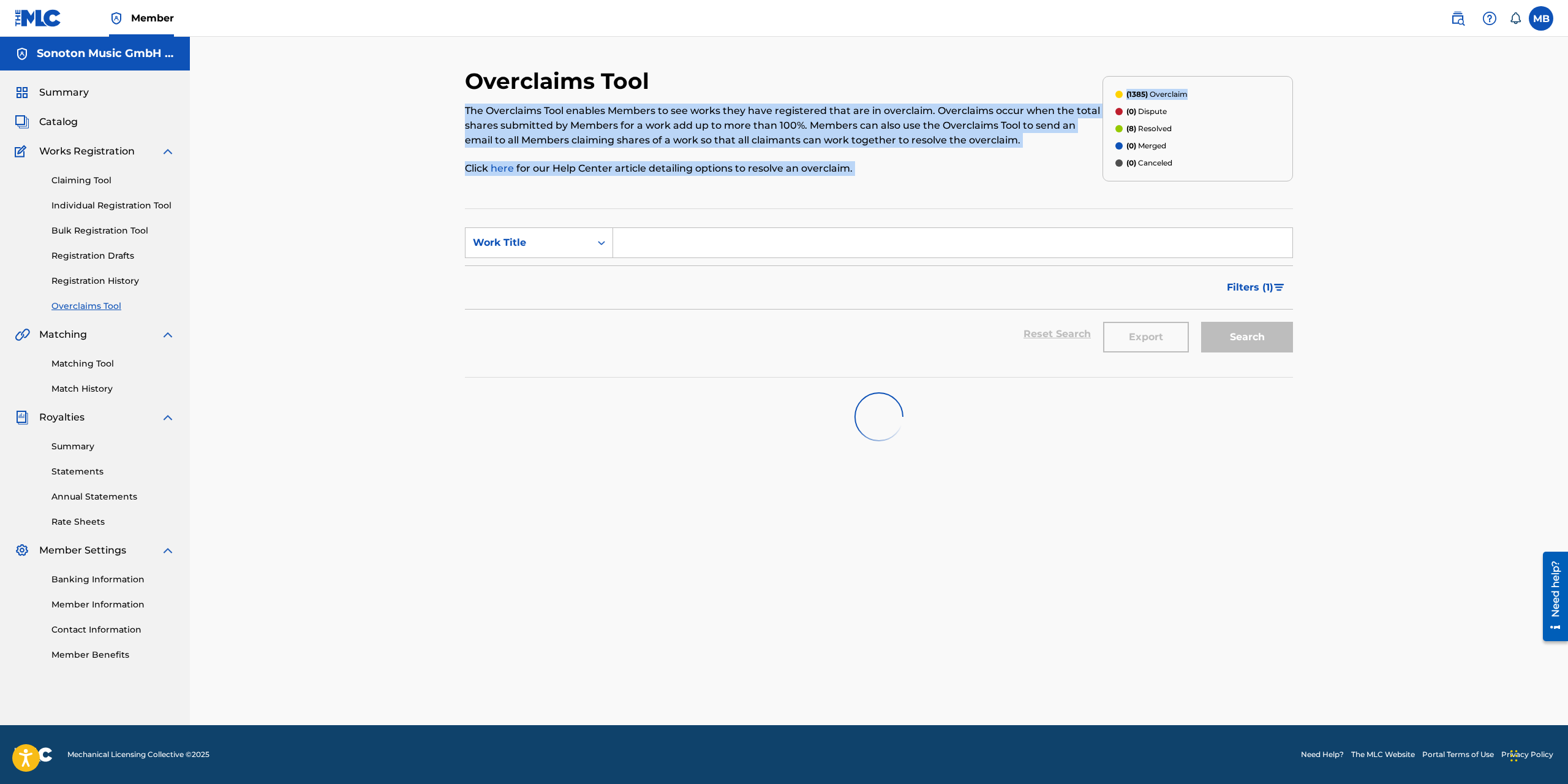
drag, startPoint x: 1206, startPoint y: 100, endPoint x: 1094, endPoint y: 94, distance: 112.2
click at [1094, 94] on div "Overclaims Tool The Overclaims Tool enables Members to see works they have regi…" at bounding box center [879, 128] width 828 height 123
click at [998, 187] on div "Overclaims Tool The Overclaims Tool enables Members to see works they have regi…" at bounding box center [783, 128] width 638 height 123
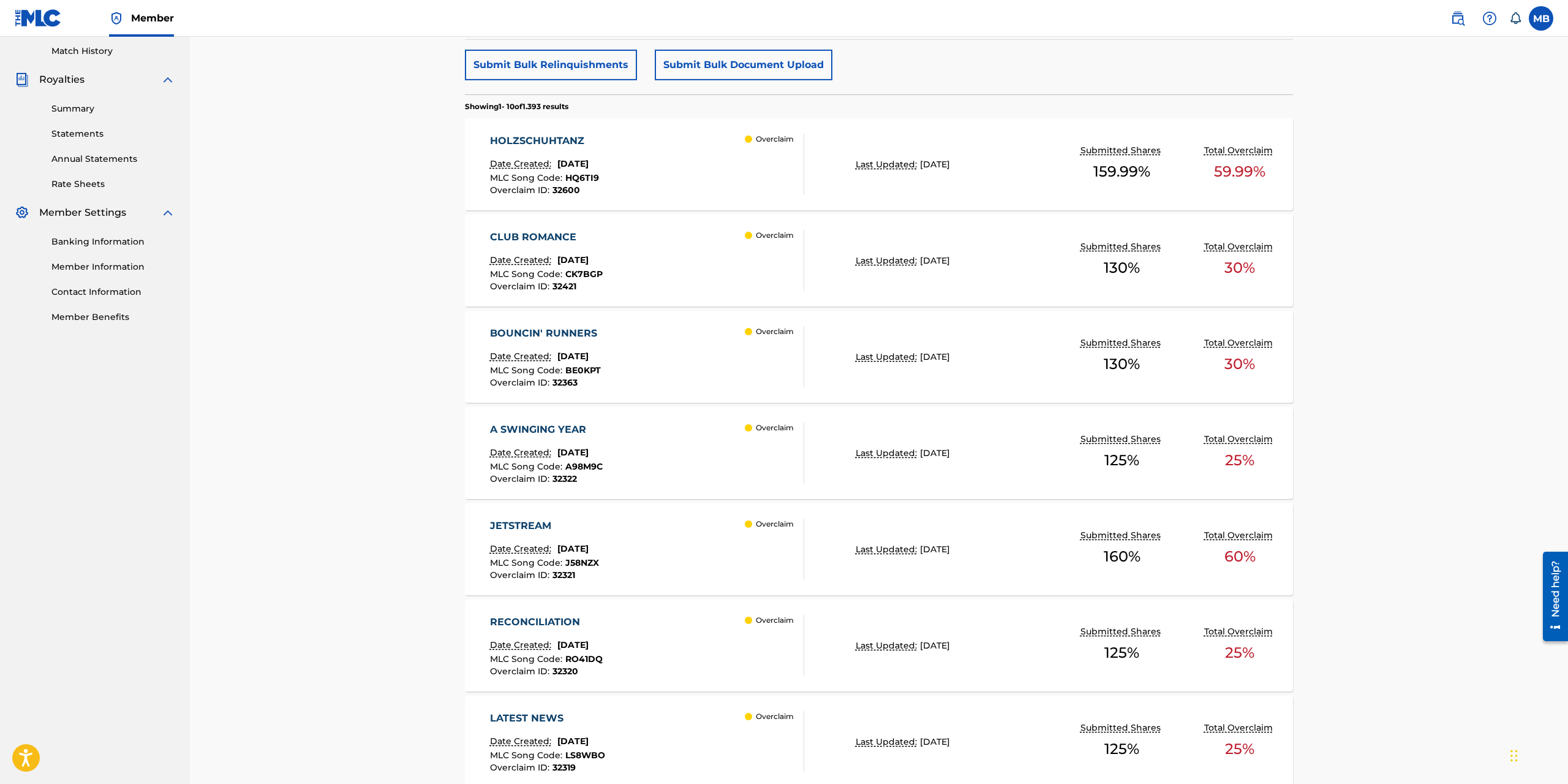
scroll to position [352, 0]
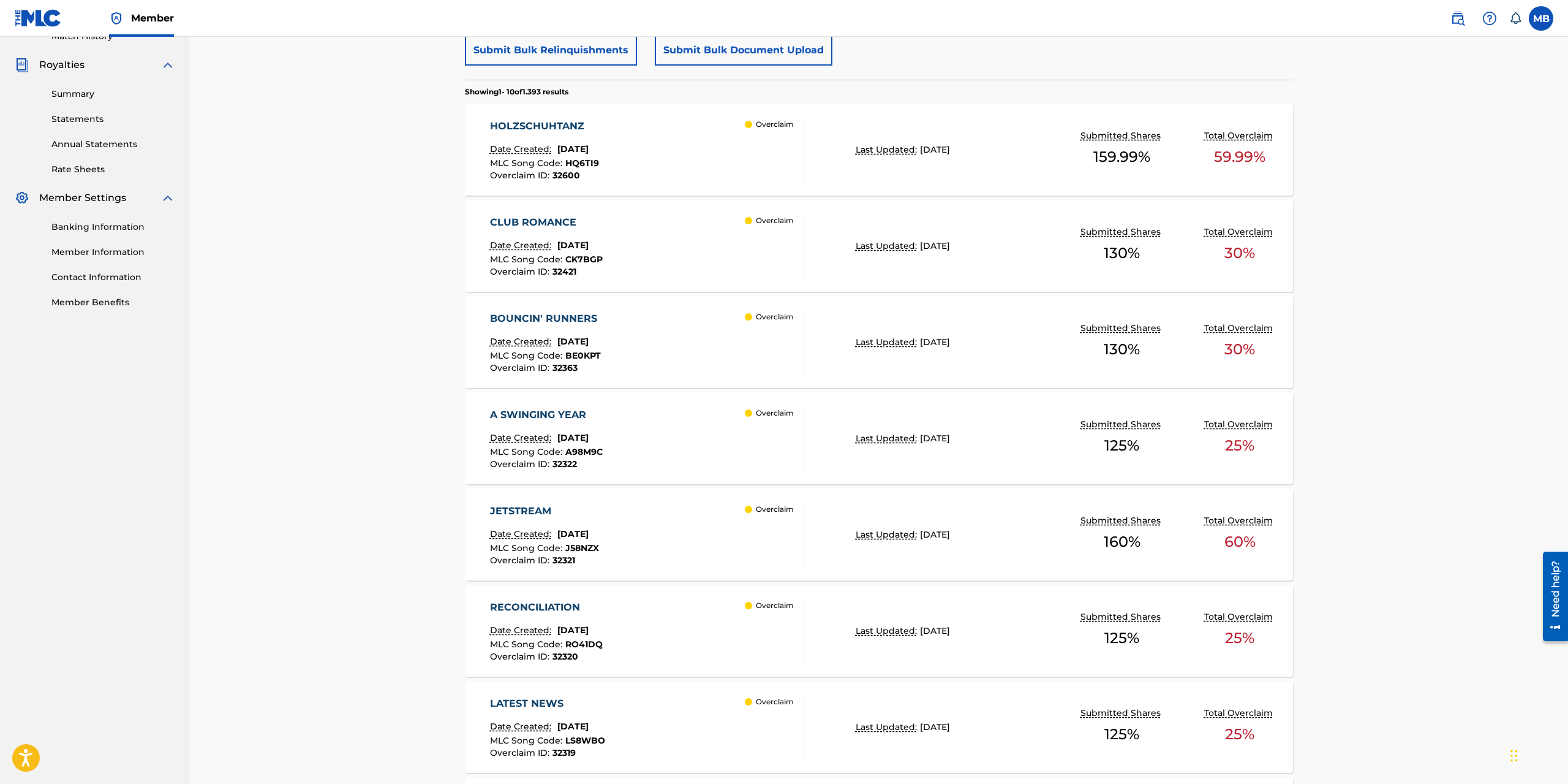
click at [998, 541] on div "JETSTREAM Date Created: [DATE] MLC Song Code : J58NZX Overclaim ID : 32321 Over…" at bounding box center [879, 534] width 828 height 92
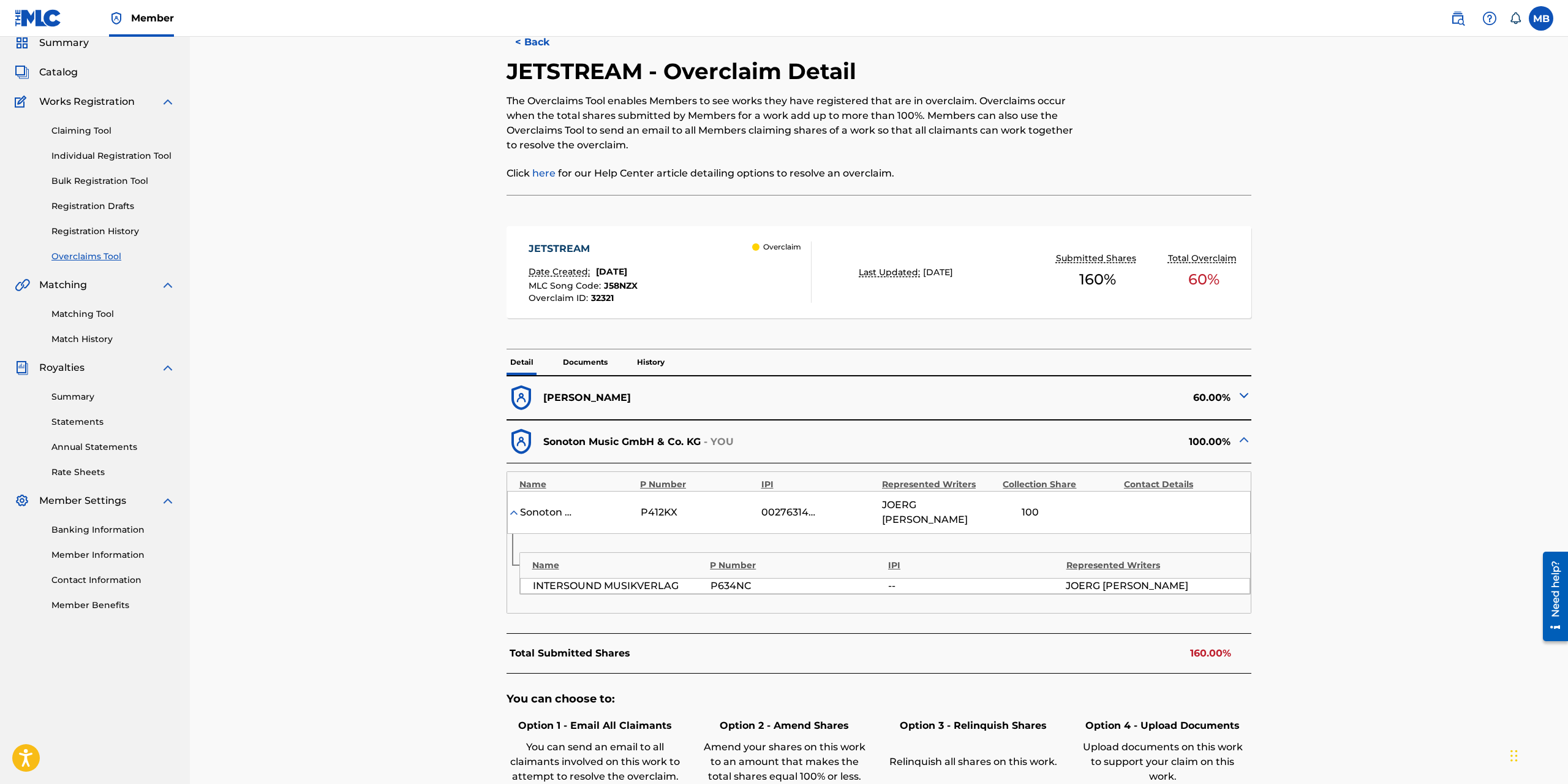
scroll to position [77, 0]
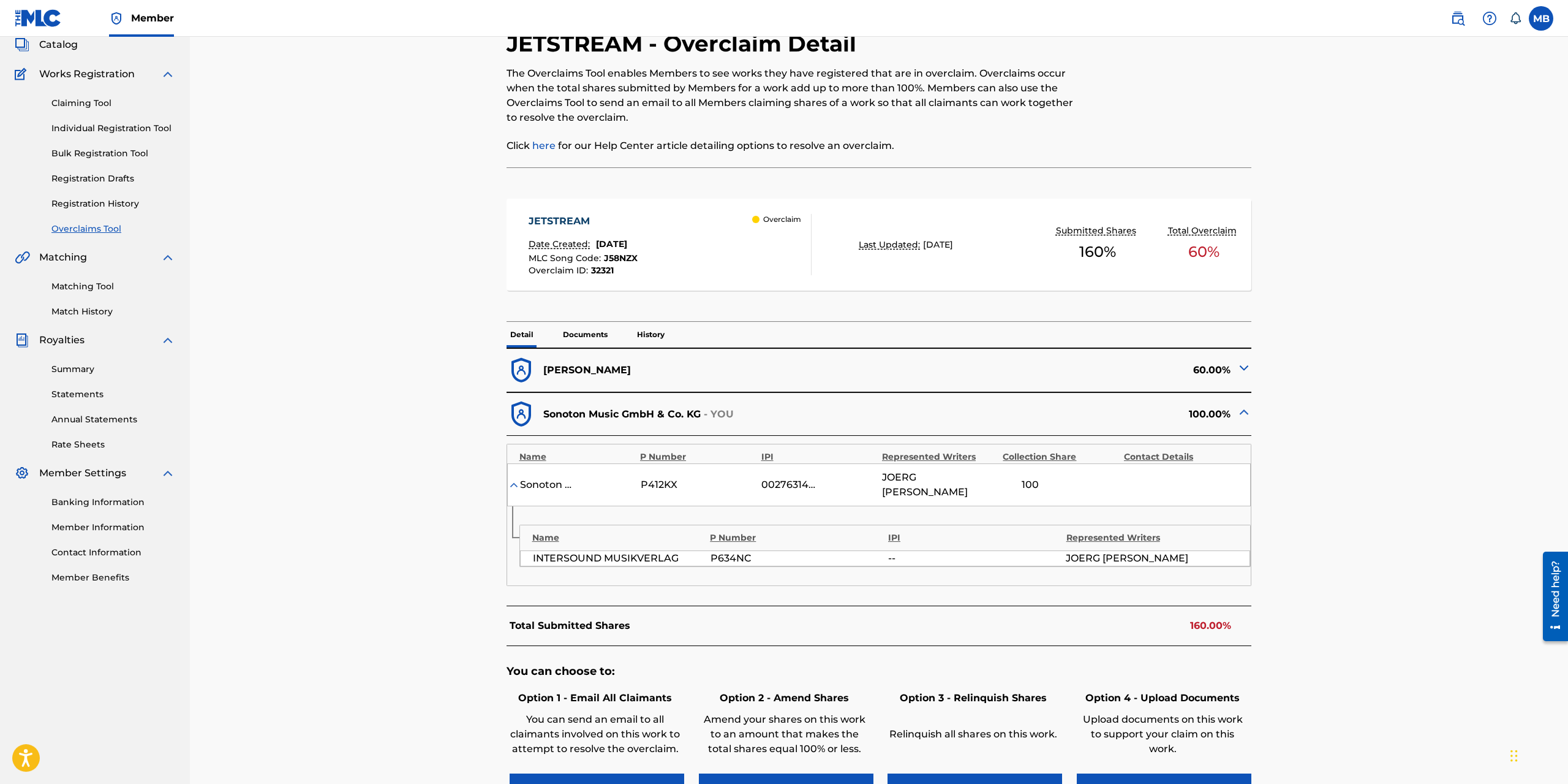
click at [1172, 364] on img at bounding box center [1244, 368] width 14 height 14
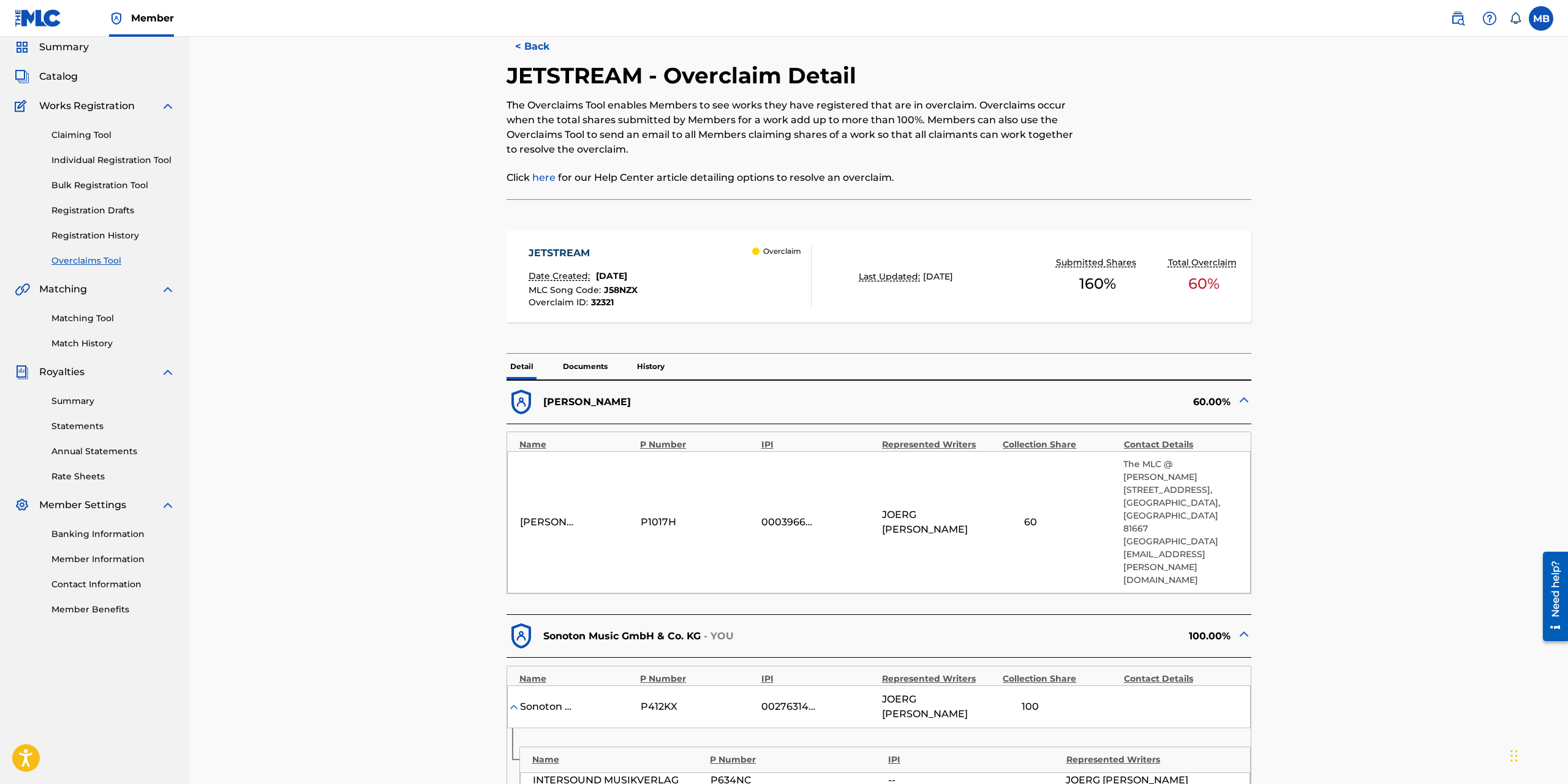
scroll to position [0, 0]
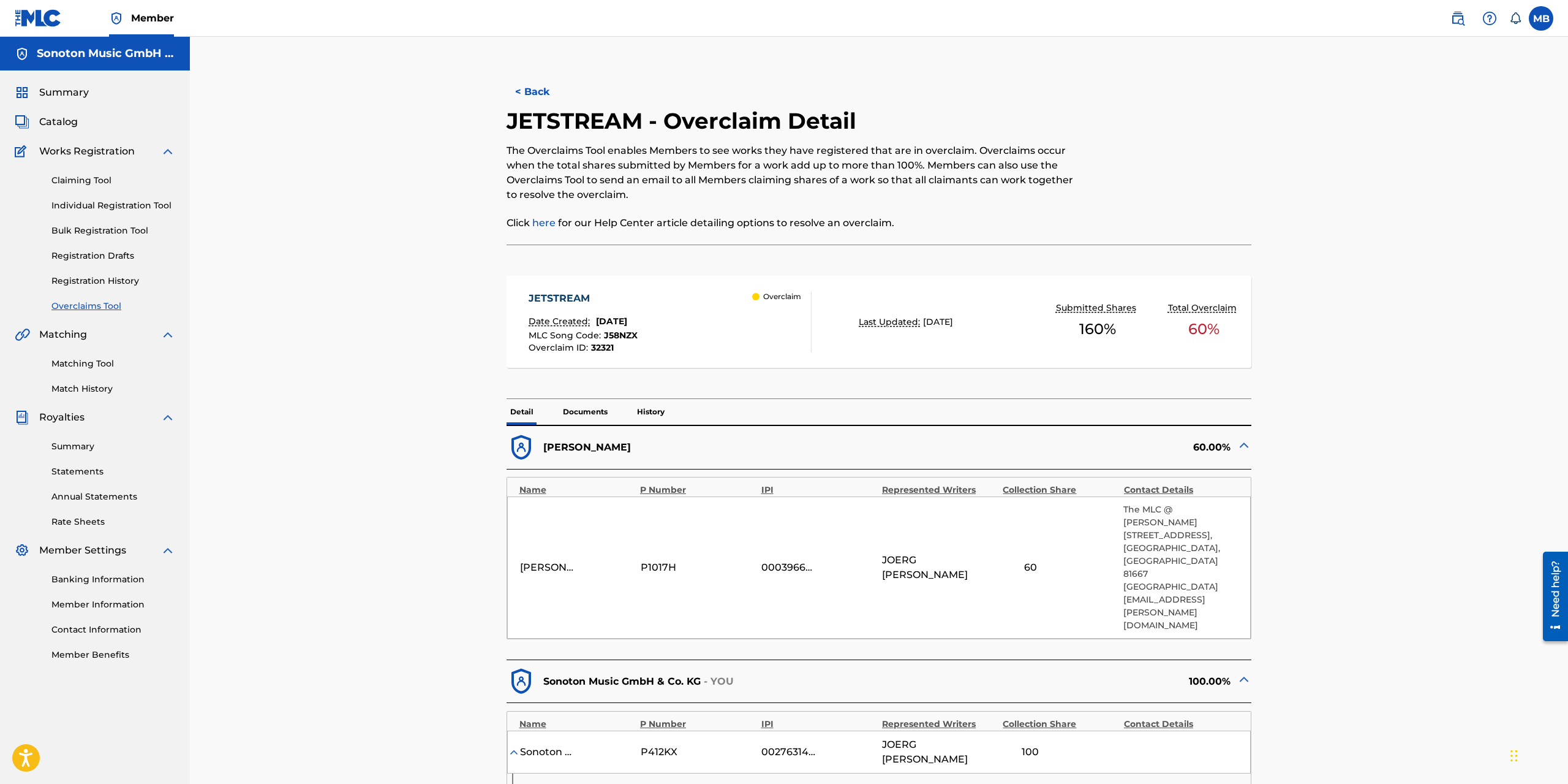
click at [105, 308] on link "Overclaims Tool" at bounding box center [113, 306] width 124 height 13
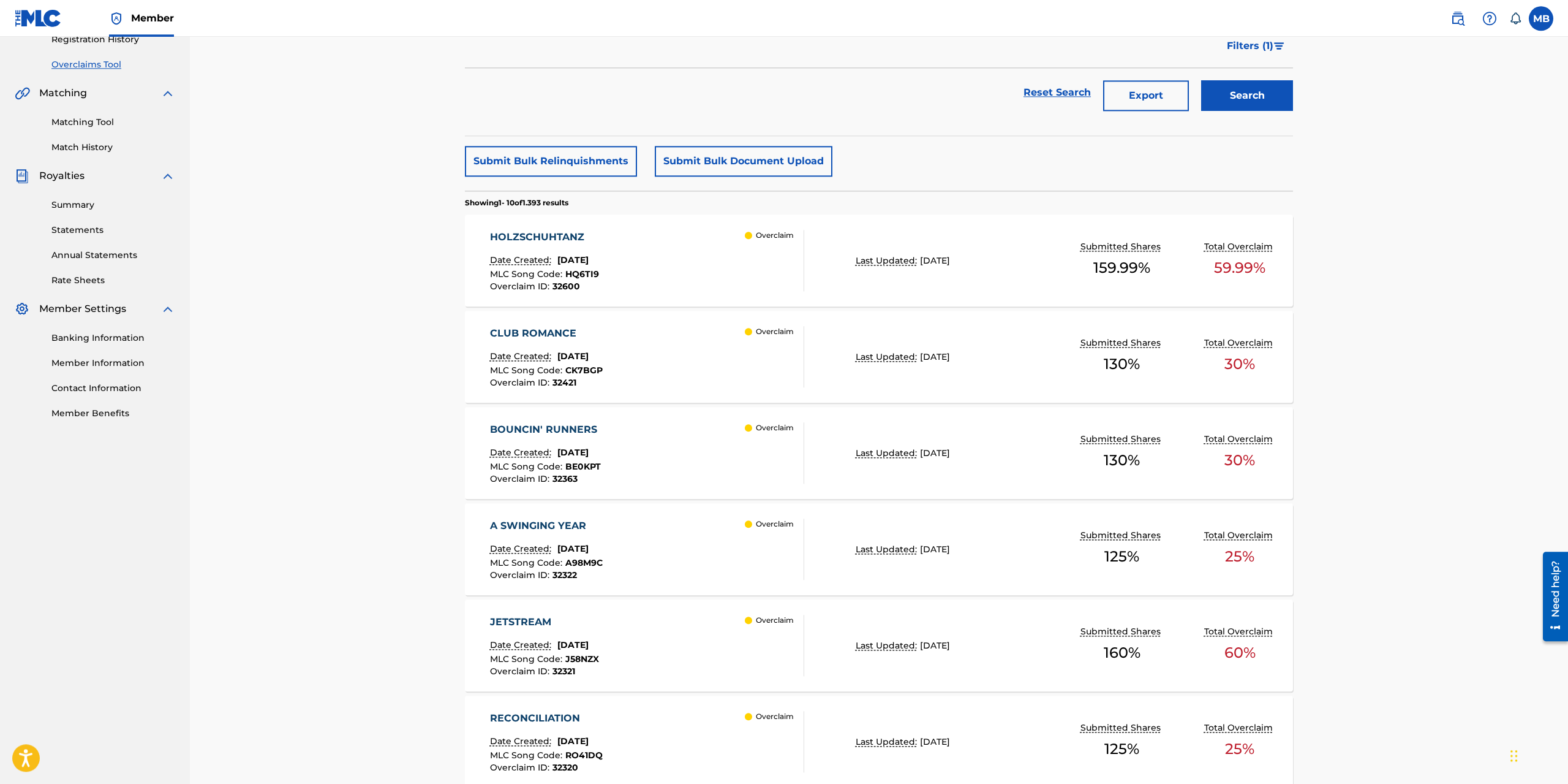
scroll to position [338, 0]
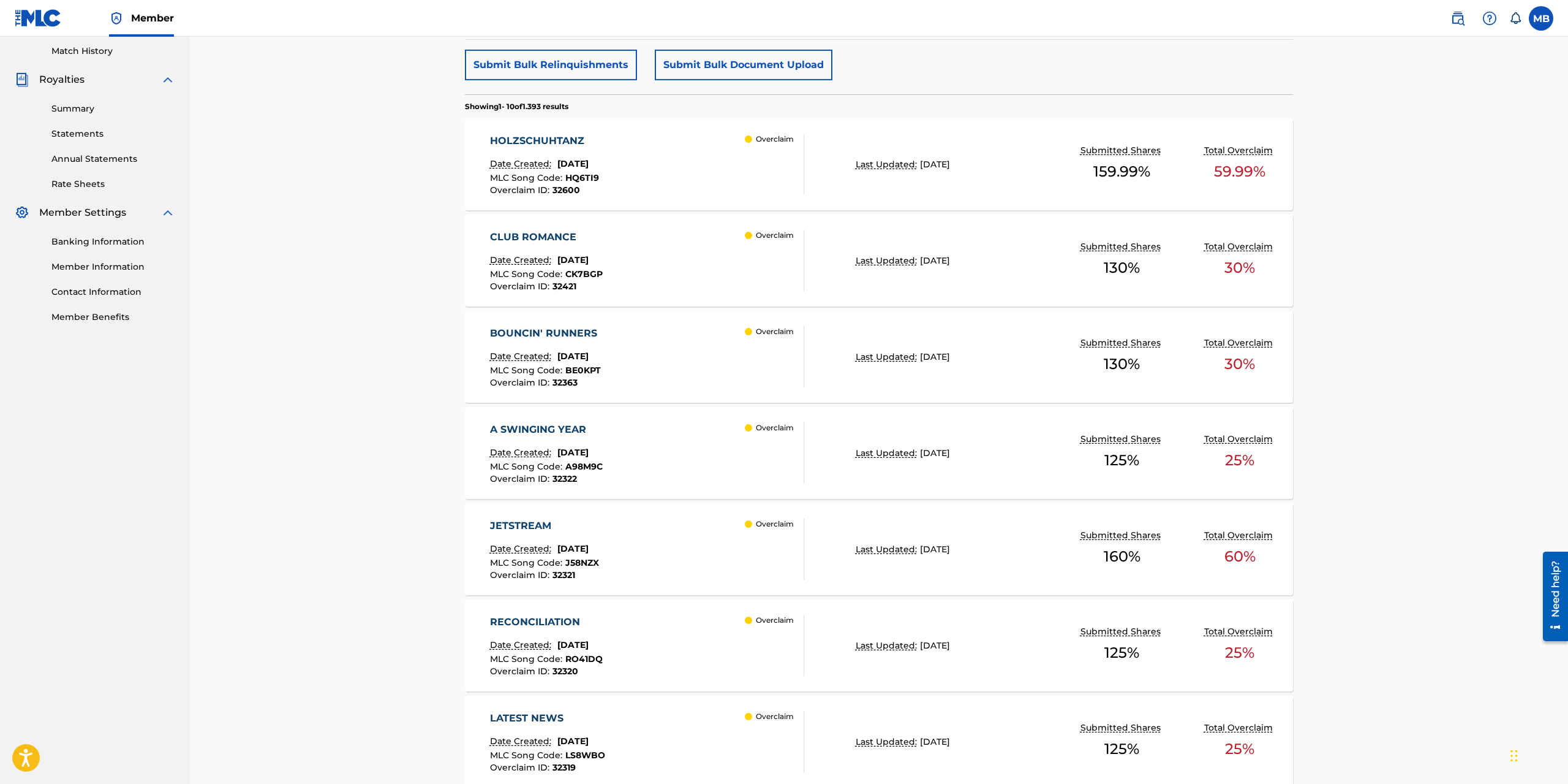
click at [984, 556] on div "JETSTREAM Date Created: [DATE] MLC Song Code : J58NZX Overclaim ID : 32321 Over…" at bounding box center [879, 549] width 828 height 92
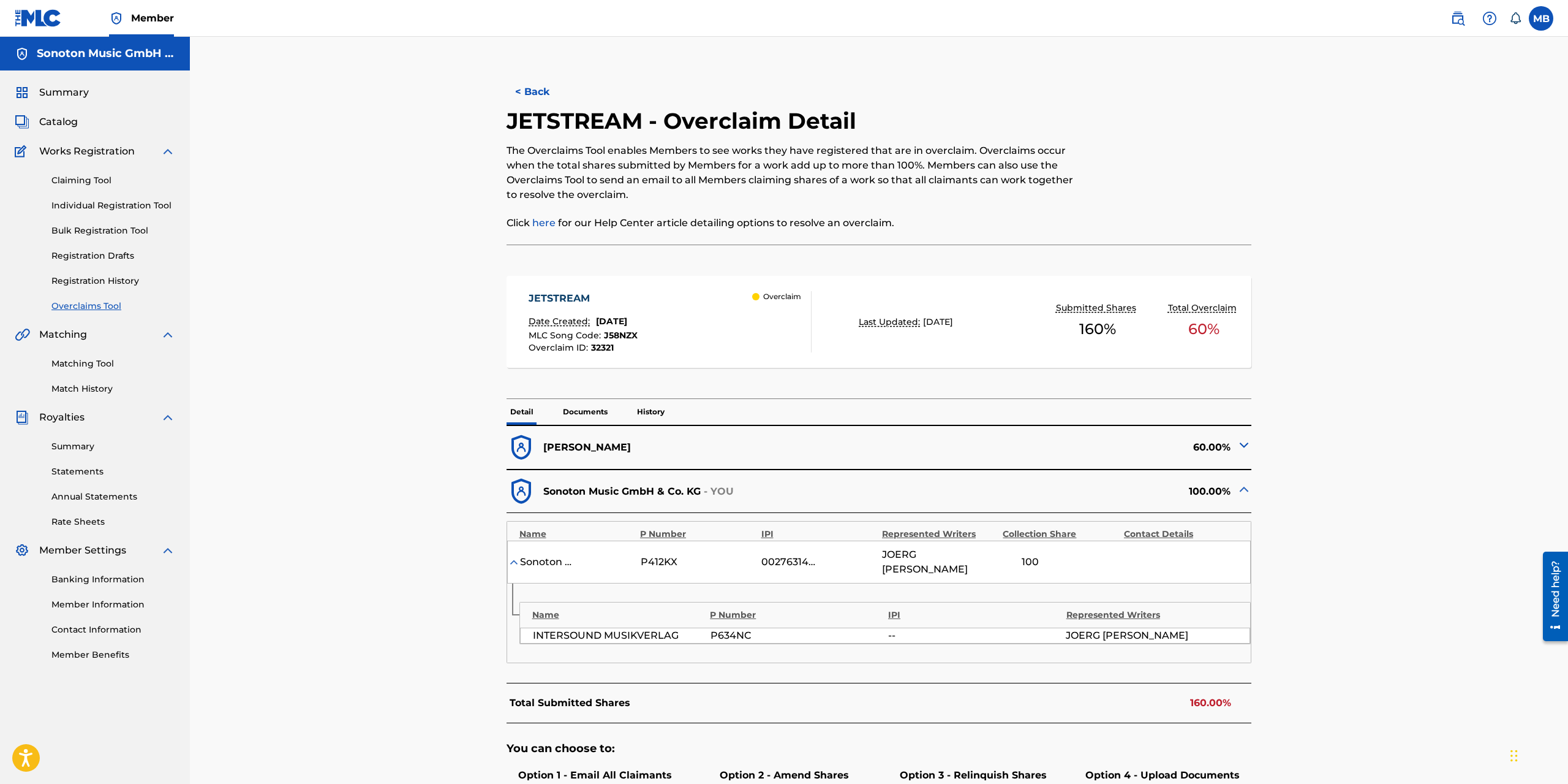
click at [1172, 446] on img at bounding box center [1244, 444] width 14 height 14
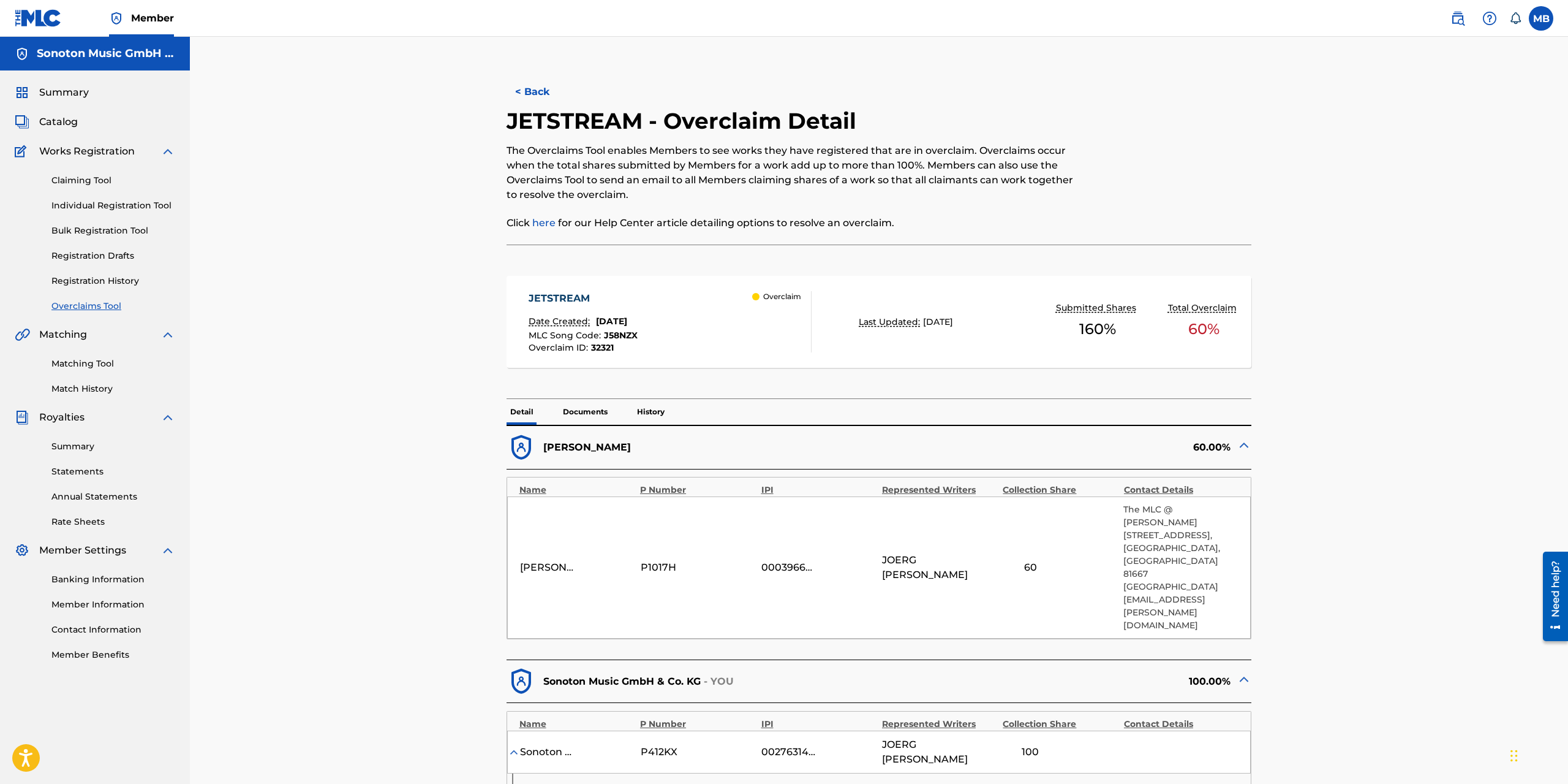
click at [548, 225] on link "here" at bounding box center [544, 223] width 24 height 12
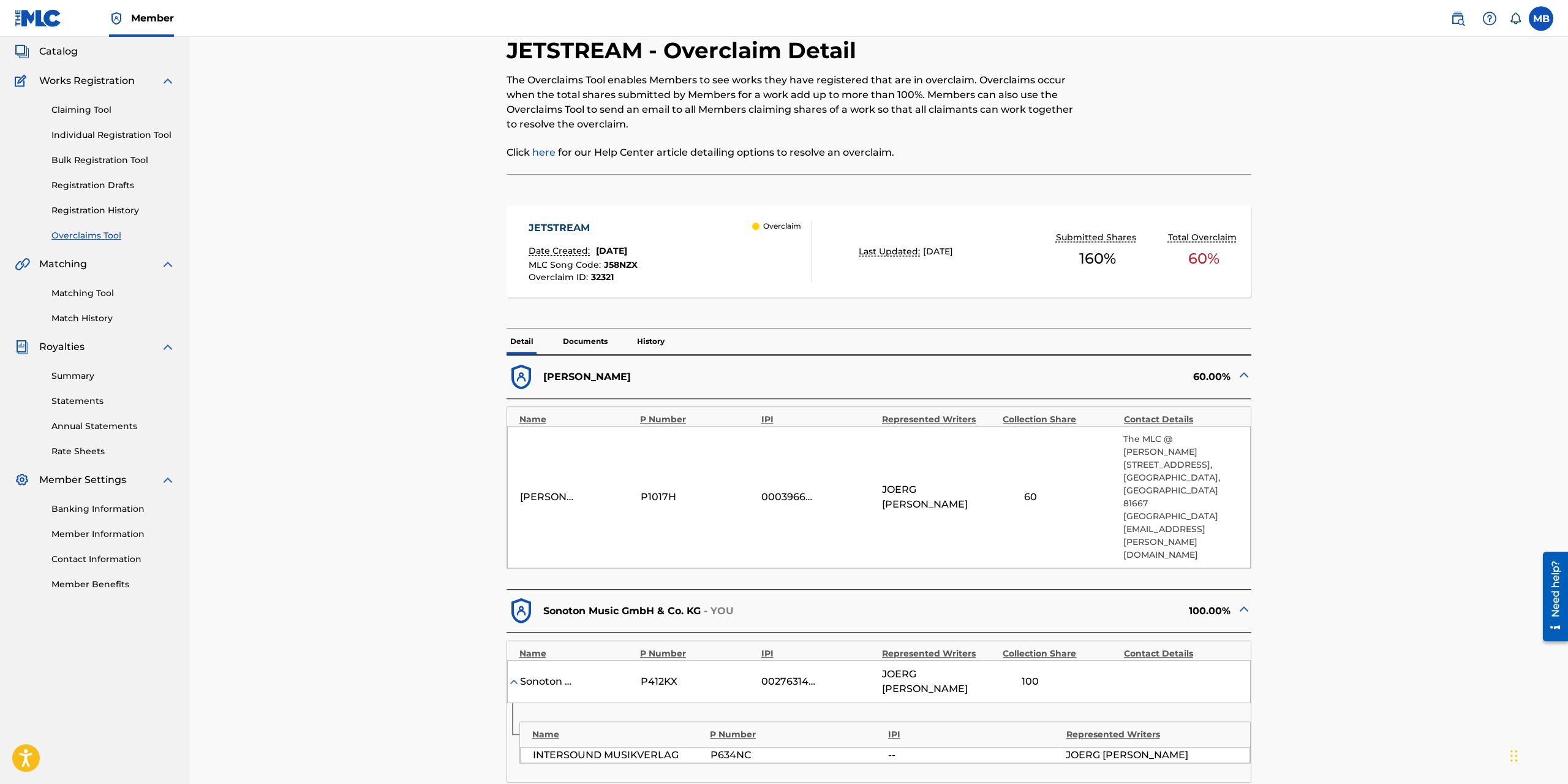
scroll to position [70, 0]
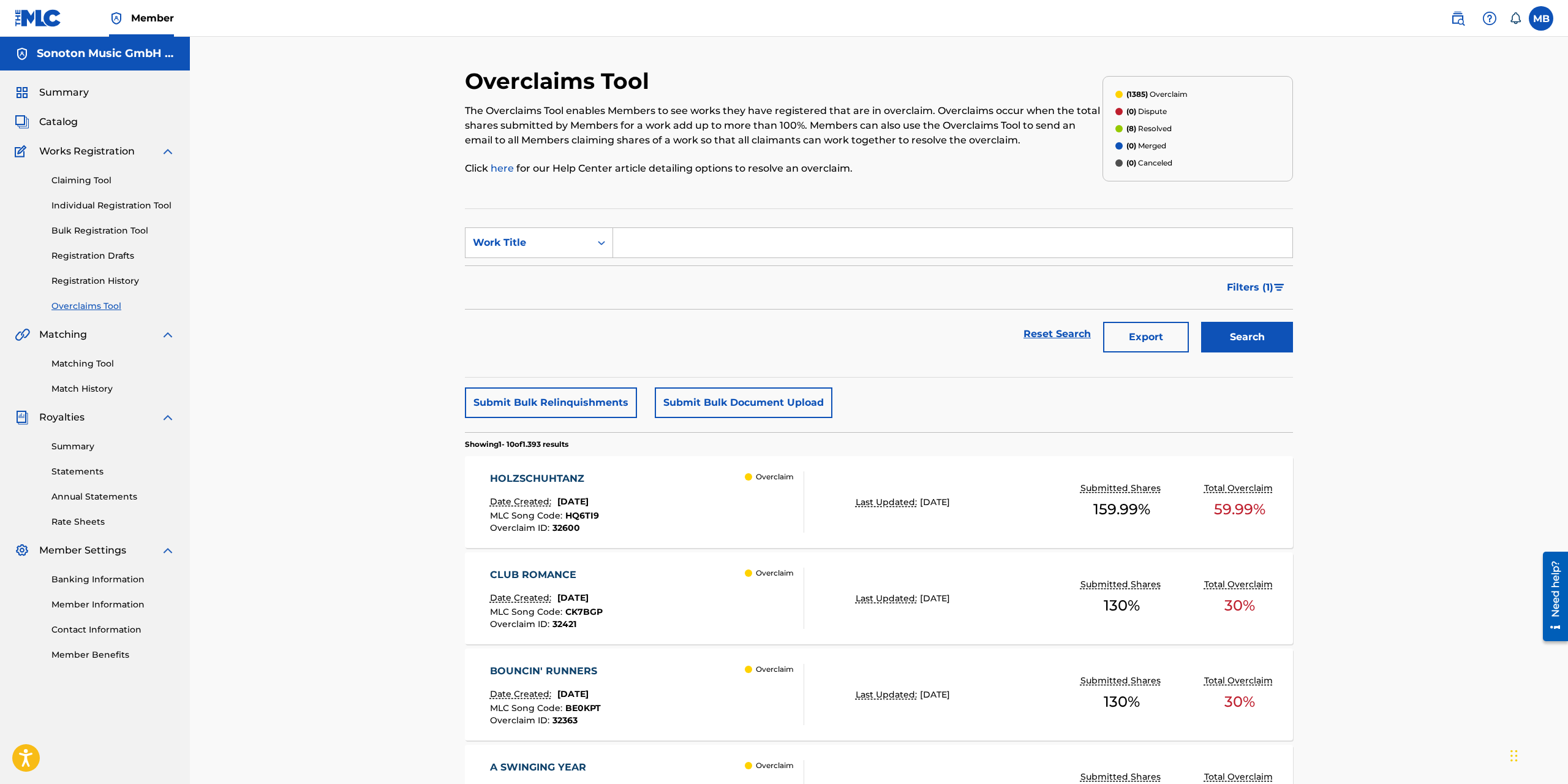
click at [65, 181] on link "Claiming Tool" at bounding box center [113, 180] width 124 height 13
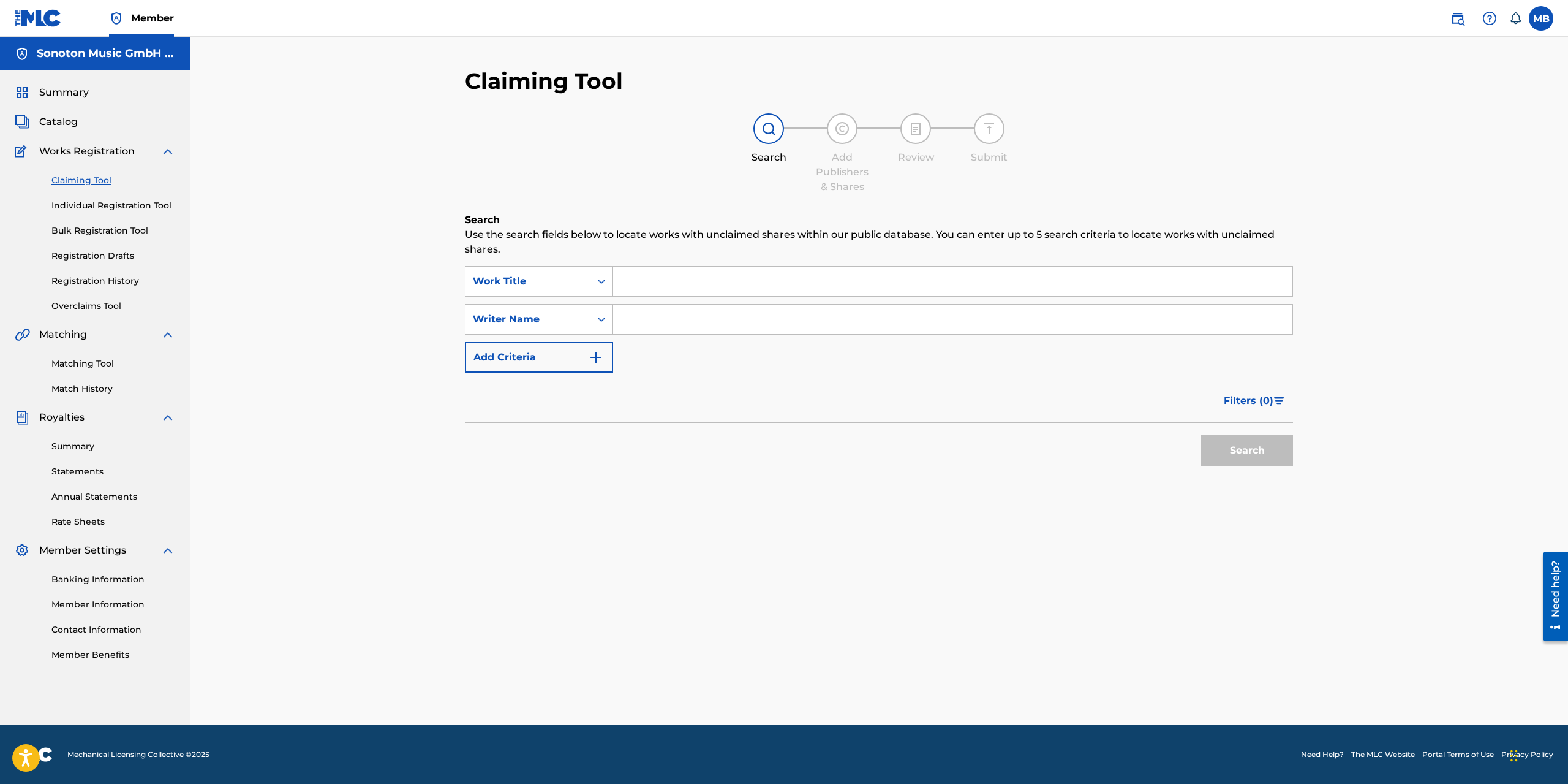
click at [85, 309] on link "Overclaims Tool" at bounding box center [113, 306] width 124 height 13
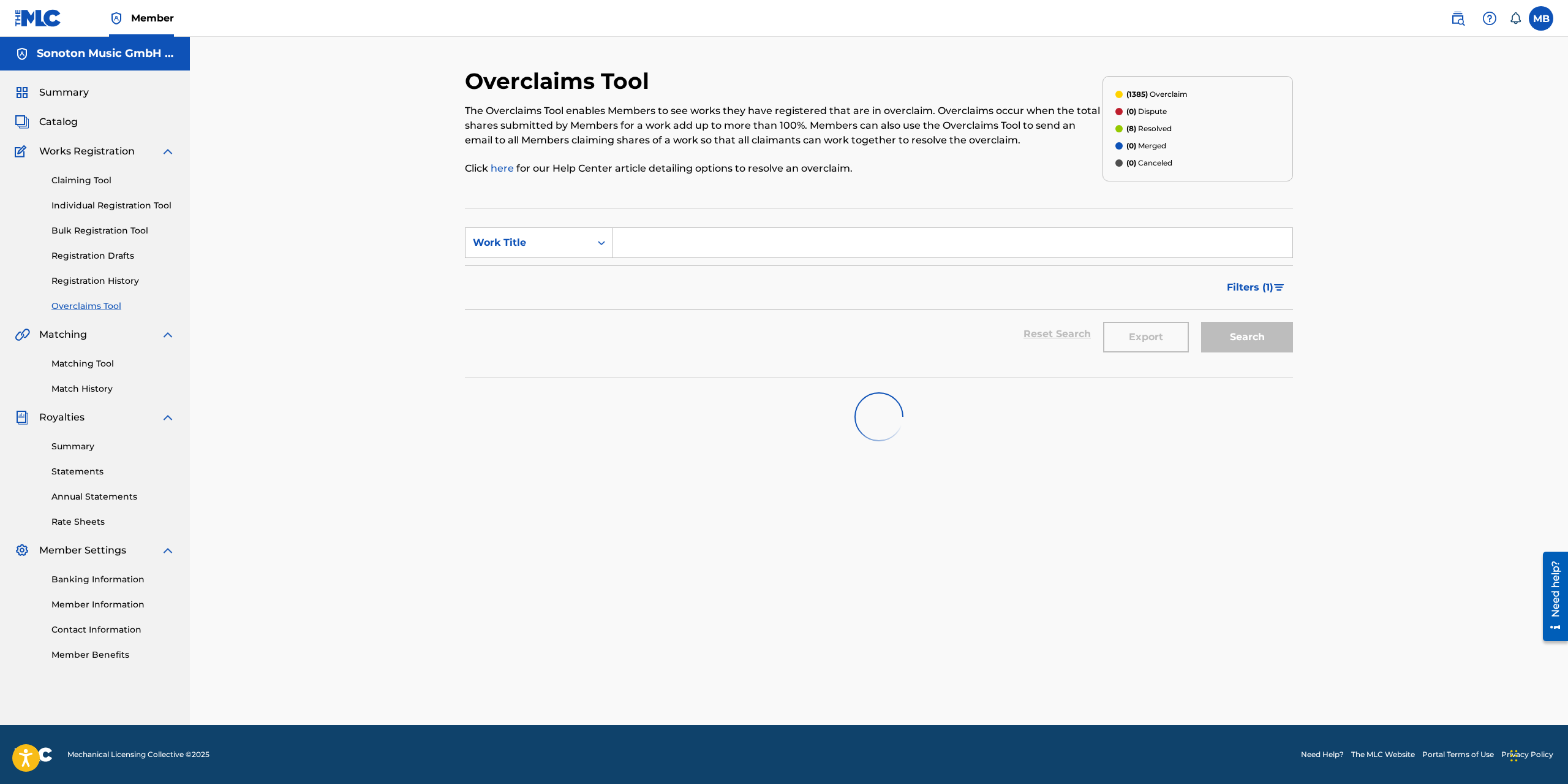
click at [70, 181] on link "Claiming Tool" at bounding box center [113, 180] width 124 height 13
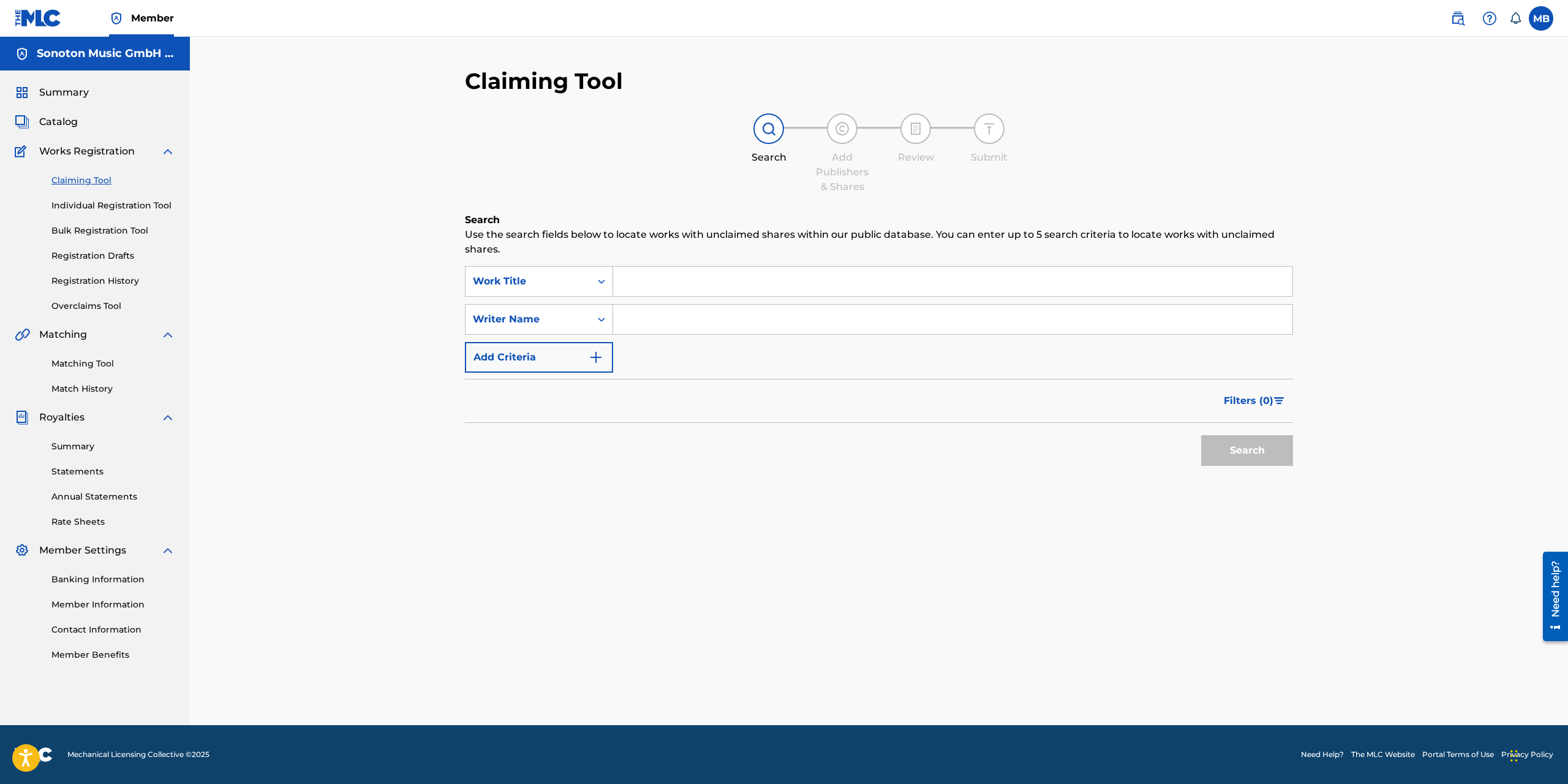
click at [1172, 19] on nav "Member MB MB [PERSON_NAME] [EMAIL_ADDRESS][DOMAIN_NAME] Notification Preference…" at bounding box center [784, 18] width 1568 height 37
click at [1172, 23] on label at bounding box center [1540, 18] width 24 height 24
click at [1172, 18] on input "MB [PERSON_NAME] [EMAIL_ADDRESS][DOMAIN_NAME] Notification Preferences Profile …" at bounding box center [1541, 18] width 0 height 0
click at [1172, 176] on p "Log out" at bounding box center [1423, 173] width 29 height 11
click at [1172, 18] on input "MB [PERSON_NAME] [EMAIL_ADDRESS][DOMAIN_NAME] Notification Preferences Profile …" at bounding box center [1541, 18] width 0 height 0
